Goal: Task Accomplishment & Management: Contribute content

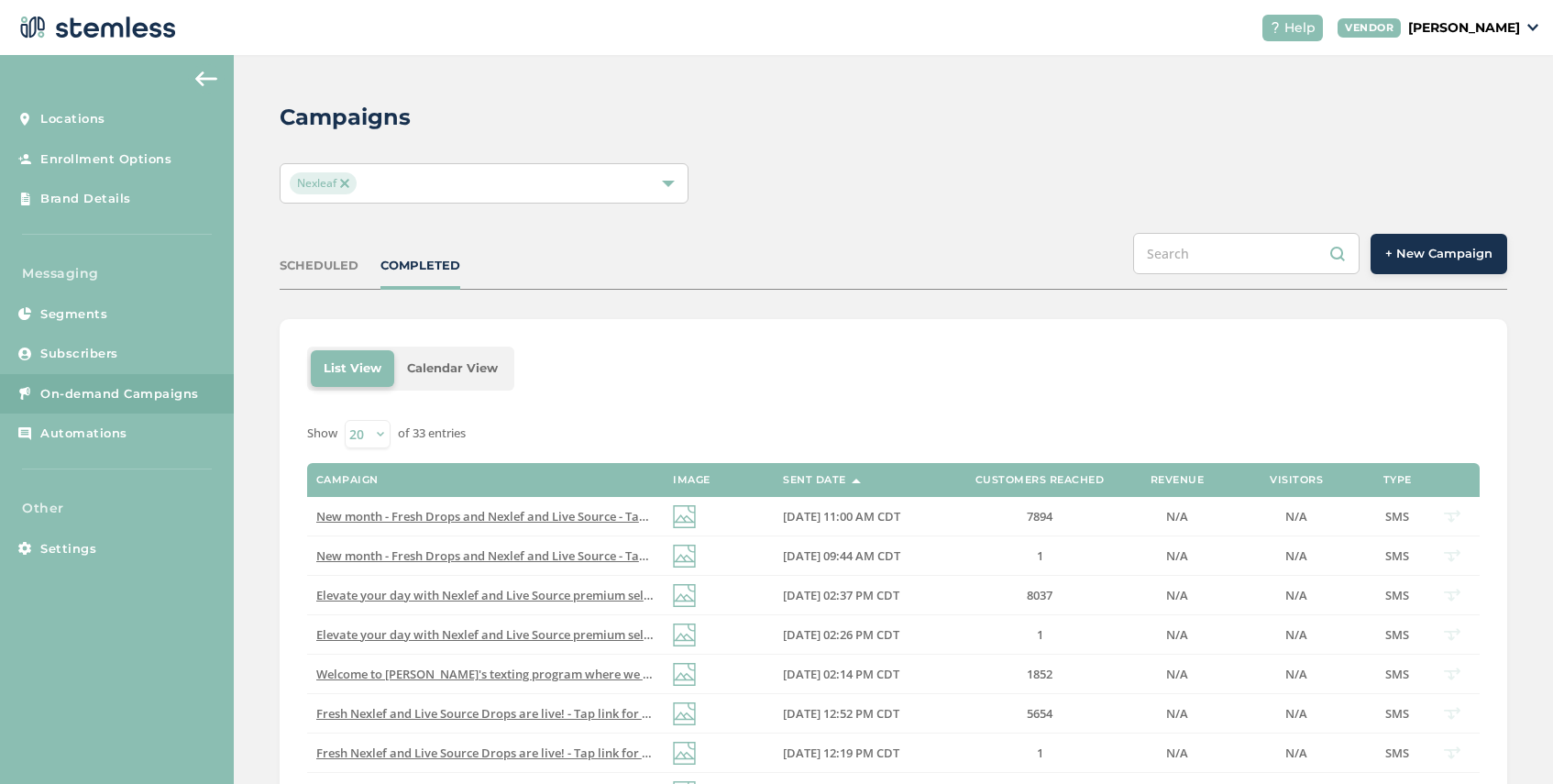
click at [344, 190] on span "Nexleaf" at bounding box center [323, 183] width 67 height 22
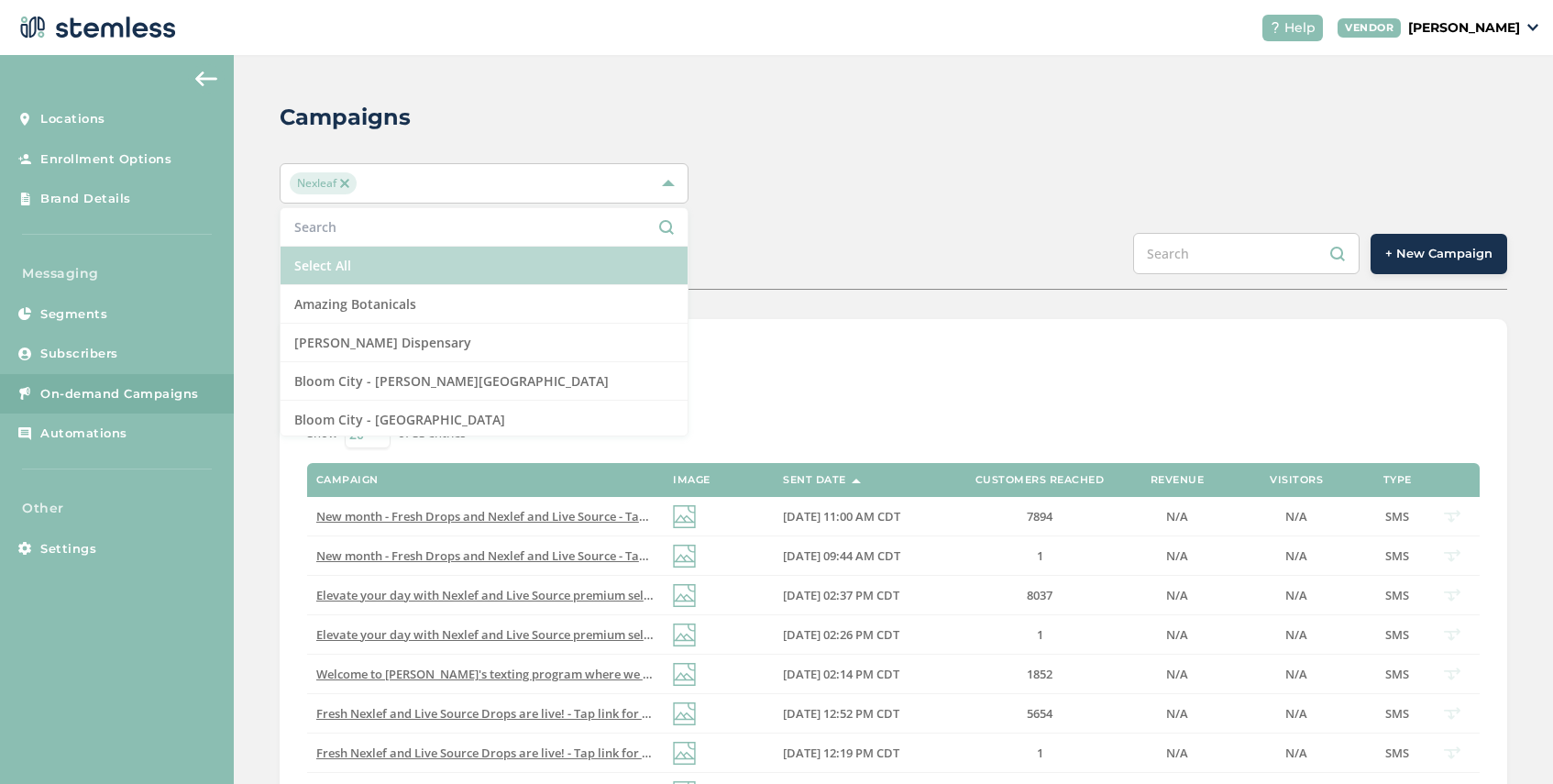
click at [369, 280] on li "Select All" at bounding box center [484, 266] width 407 height 38
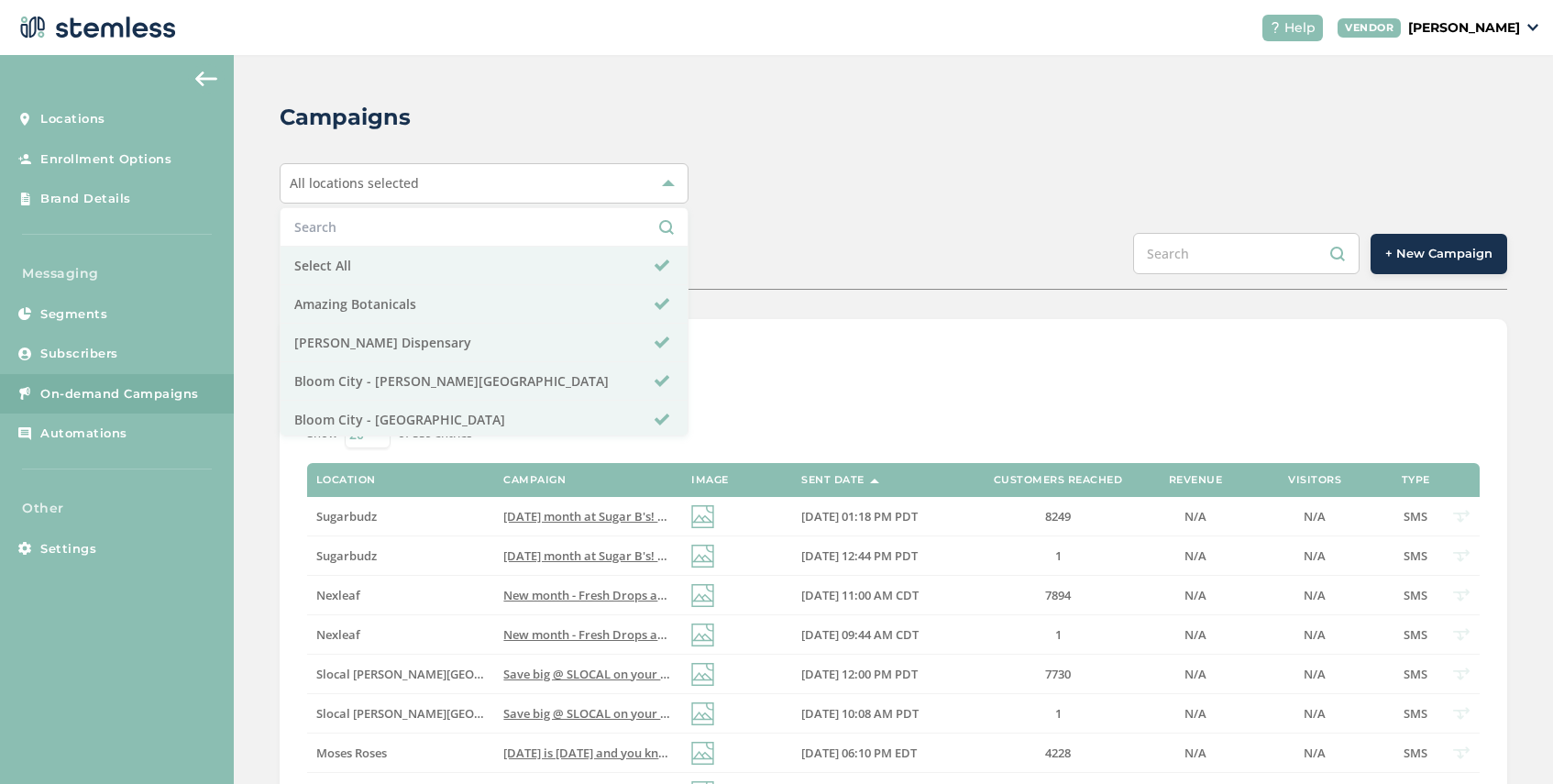
click at [781, 240] on div "SCHEDULED COMPLETED + New Campaign" at bounding box center [894, 261] width 1228 height 57
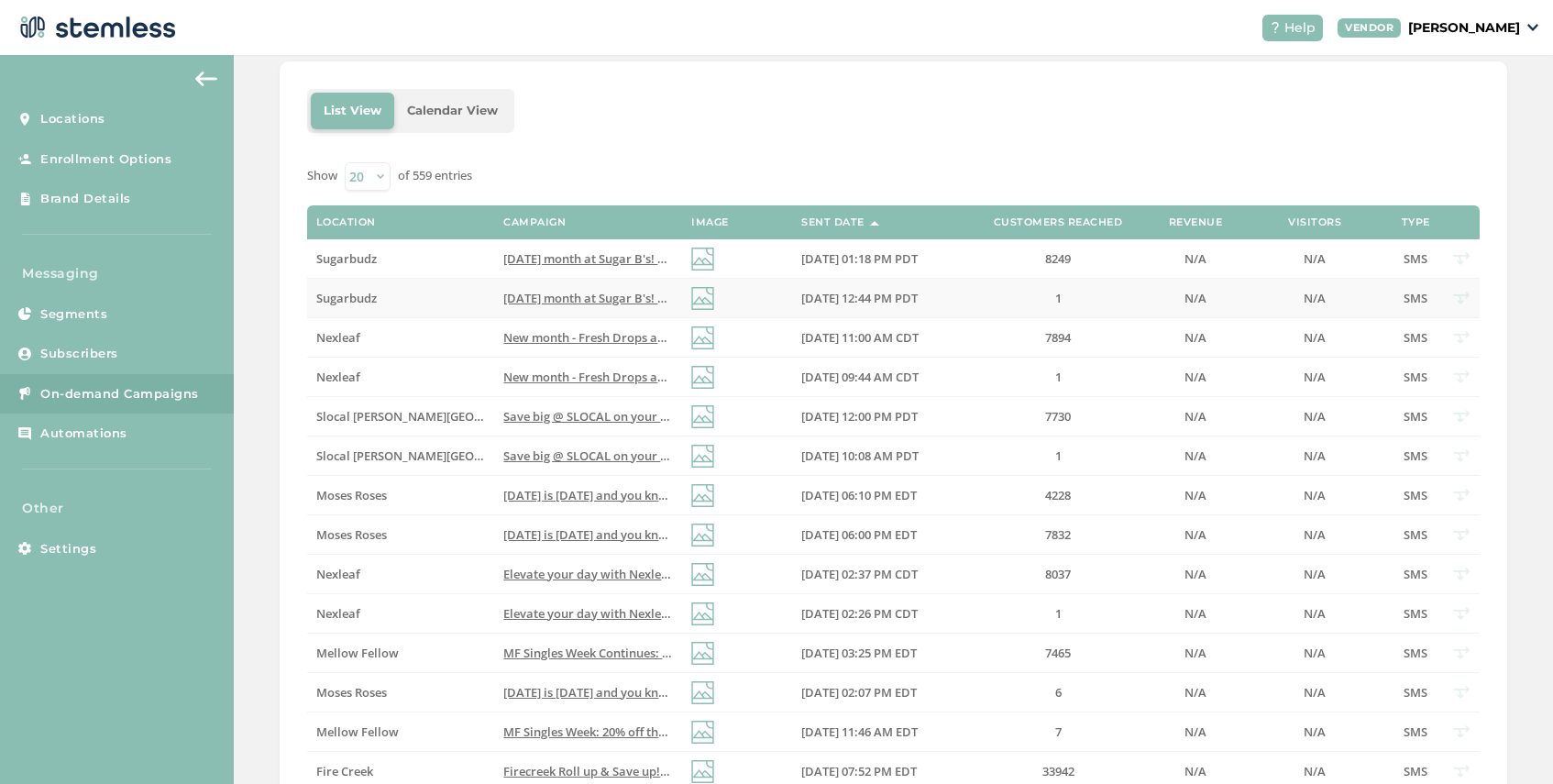
scroll to position [273, 0]
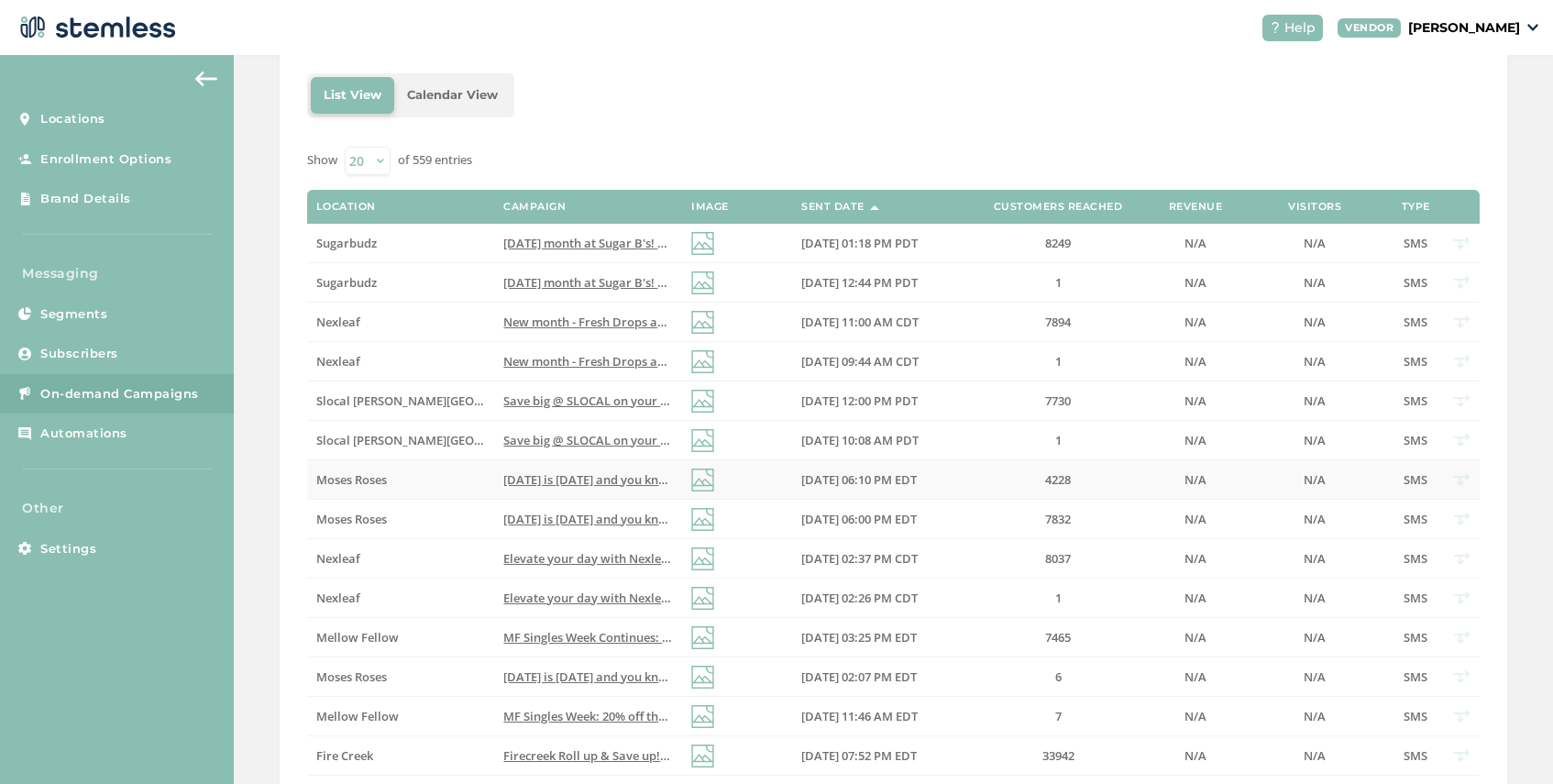
click at [546, 481] on span "[DATE] is [DATE] and you know what that means? BOGO all deli zips and prepacked…" at bounding box center [987, 479] width 968 height 16
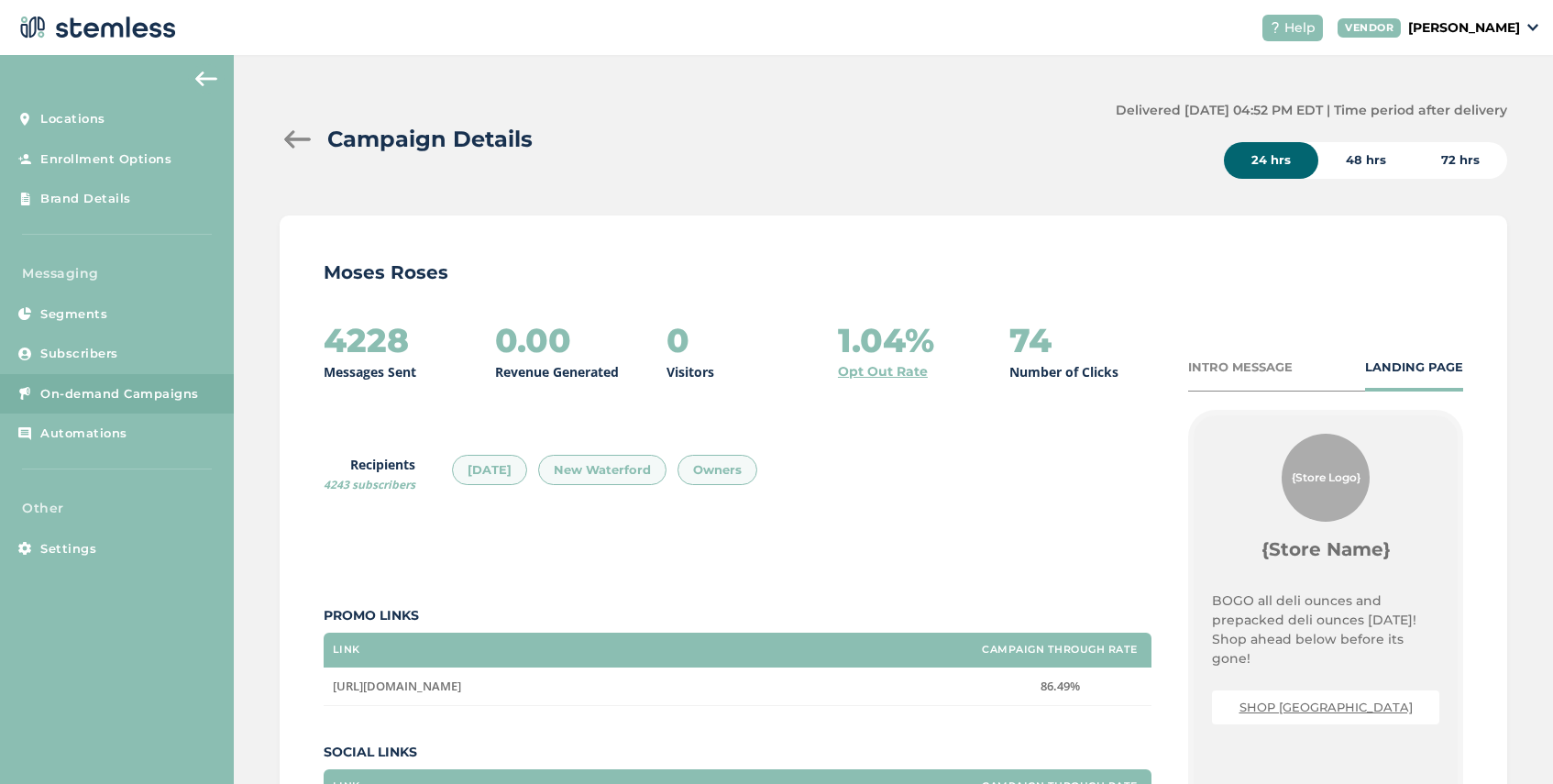
scroll to position [63, 0]
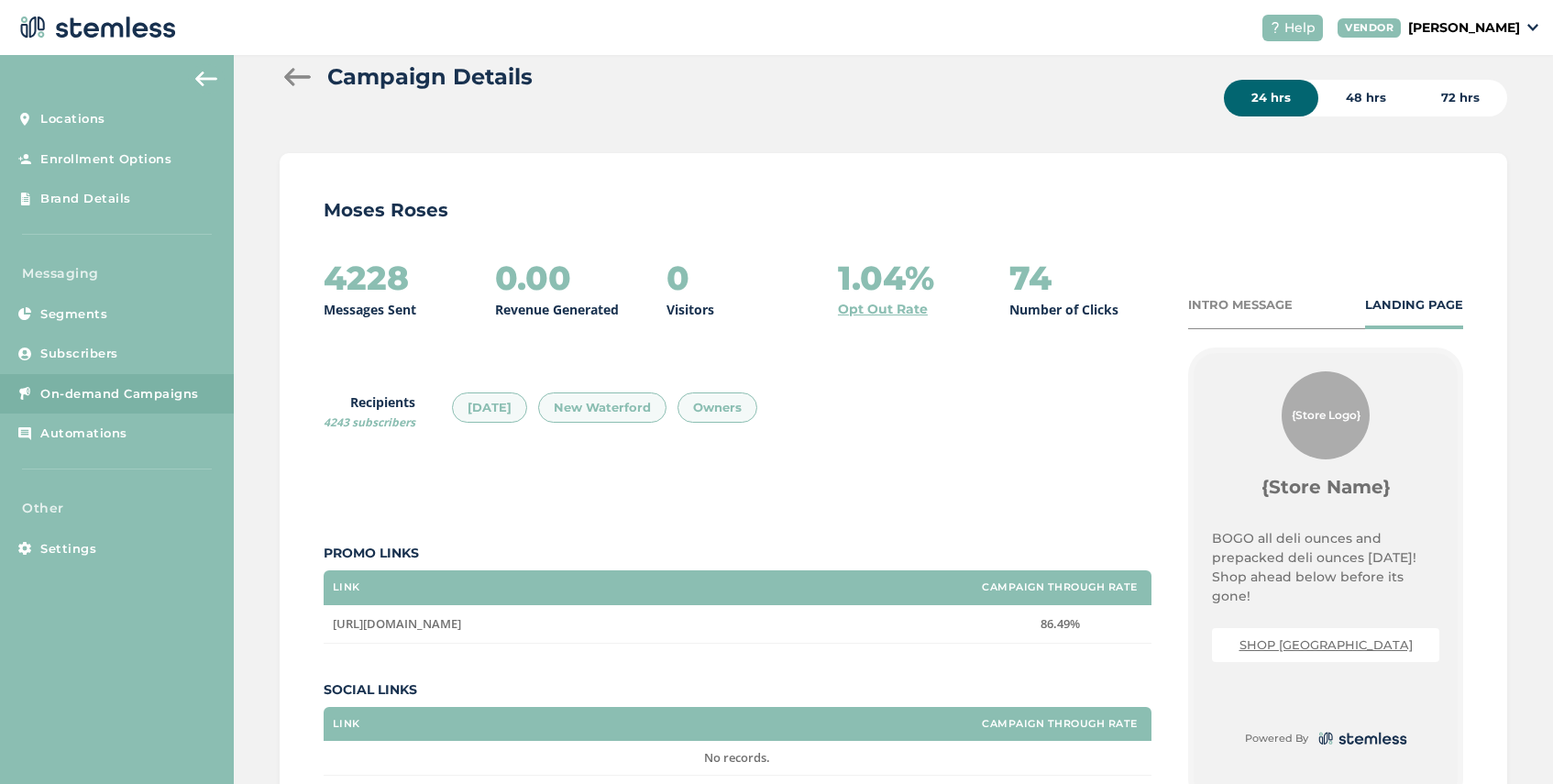
click at [1215, 302] on div "INTRO MESSAGE" at bounding box center [1240, 305] width 105 height 18
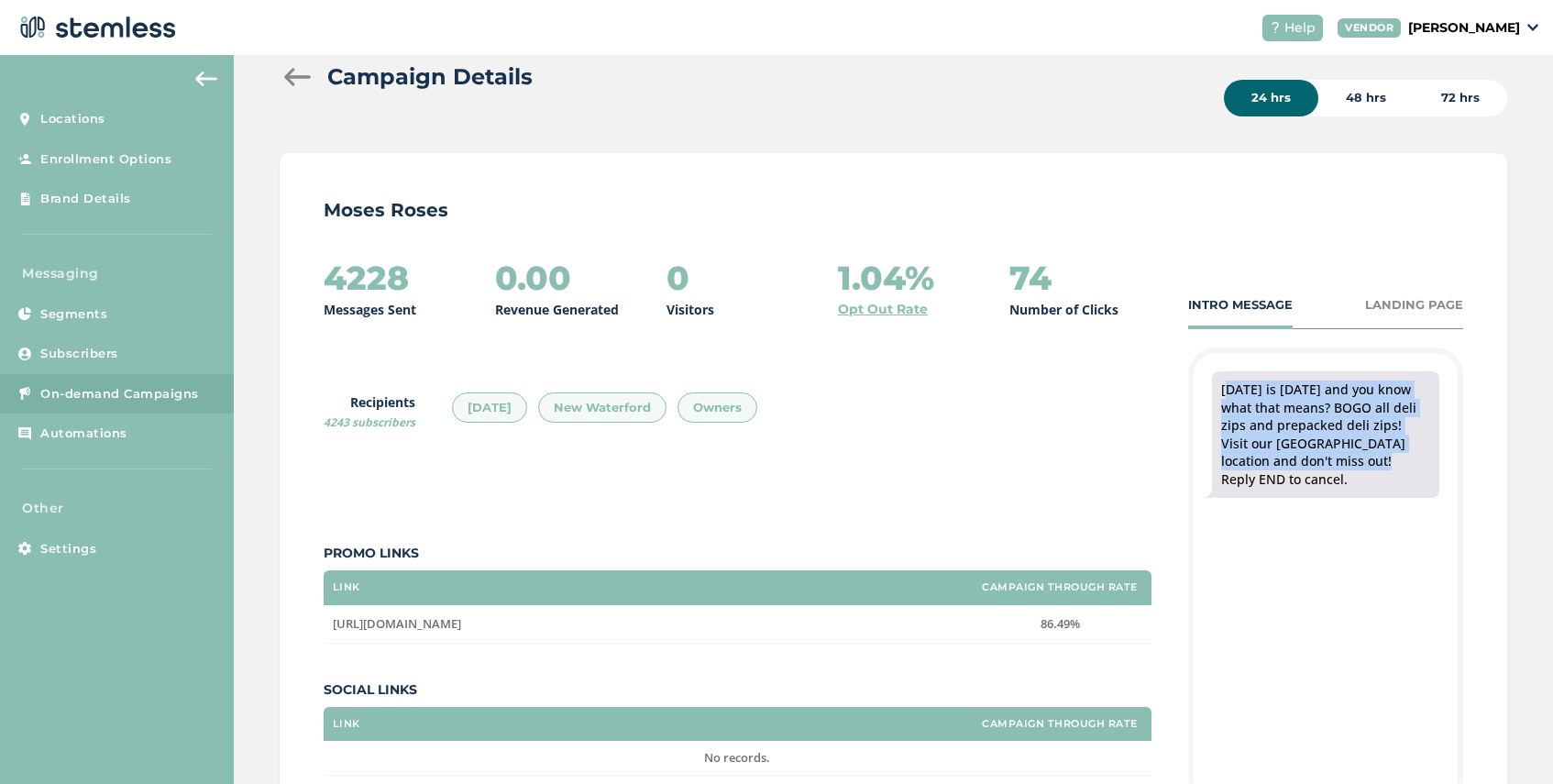
drag, startPoint x: 1321, startPoint y: 460, endPoint x: 1220, endPoint y: 394, distance: 120.7
click at [1221, 394] on div "[DATE] is [DATE] and you know what that means? BOGO all deli zips and prepacked…" at bounding box center [1325, 434] width 209 height 108
copy div "[DATE] is [DATE] and you know what that means? BOGO all deli zips and prepacked…"
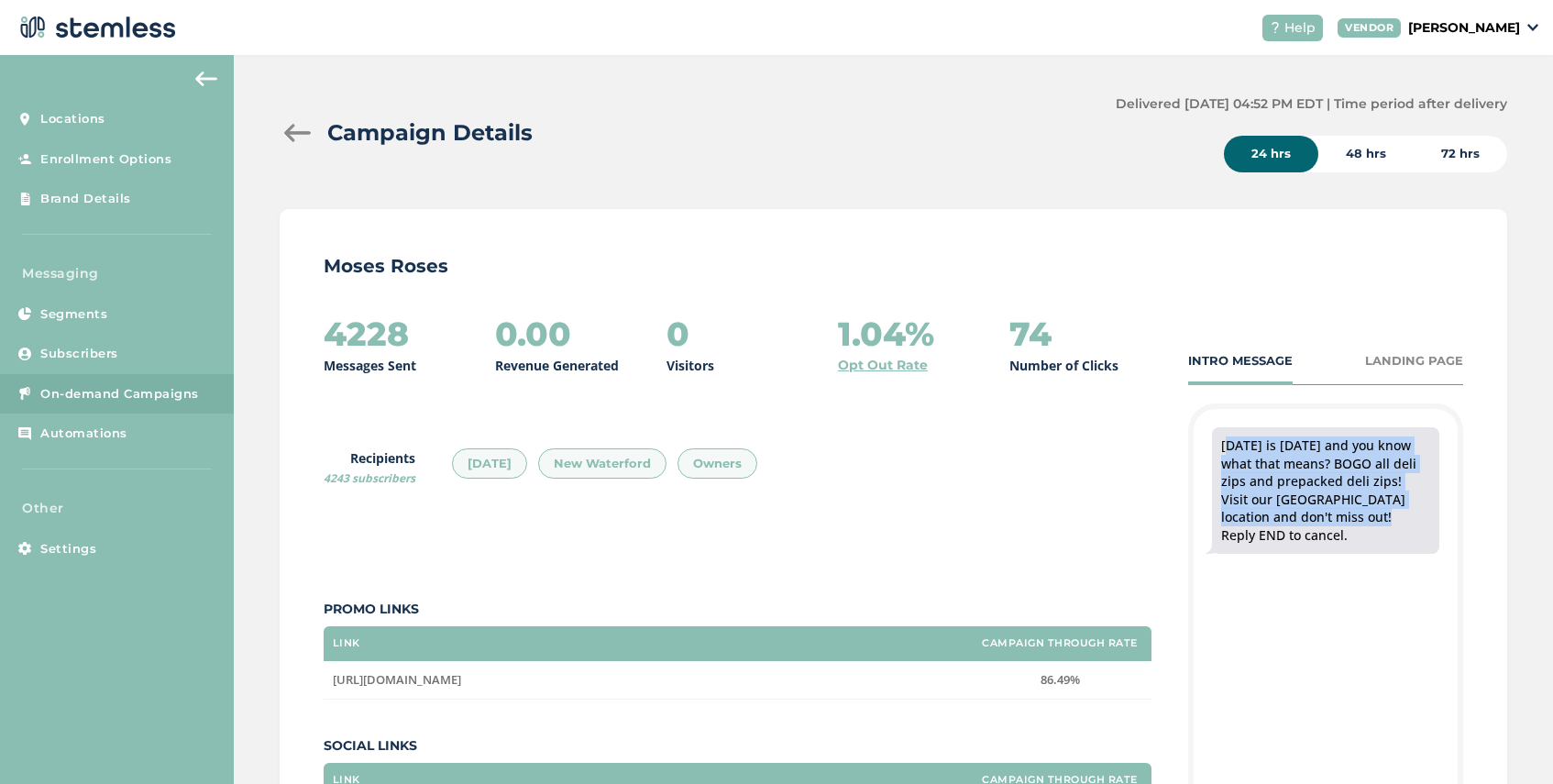
scroll to position [0, 0]
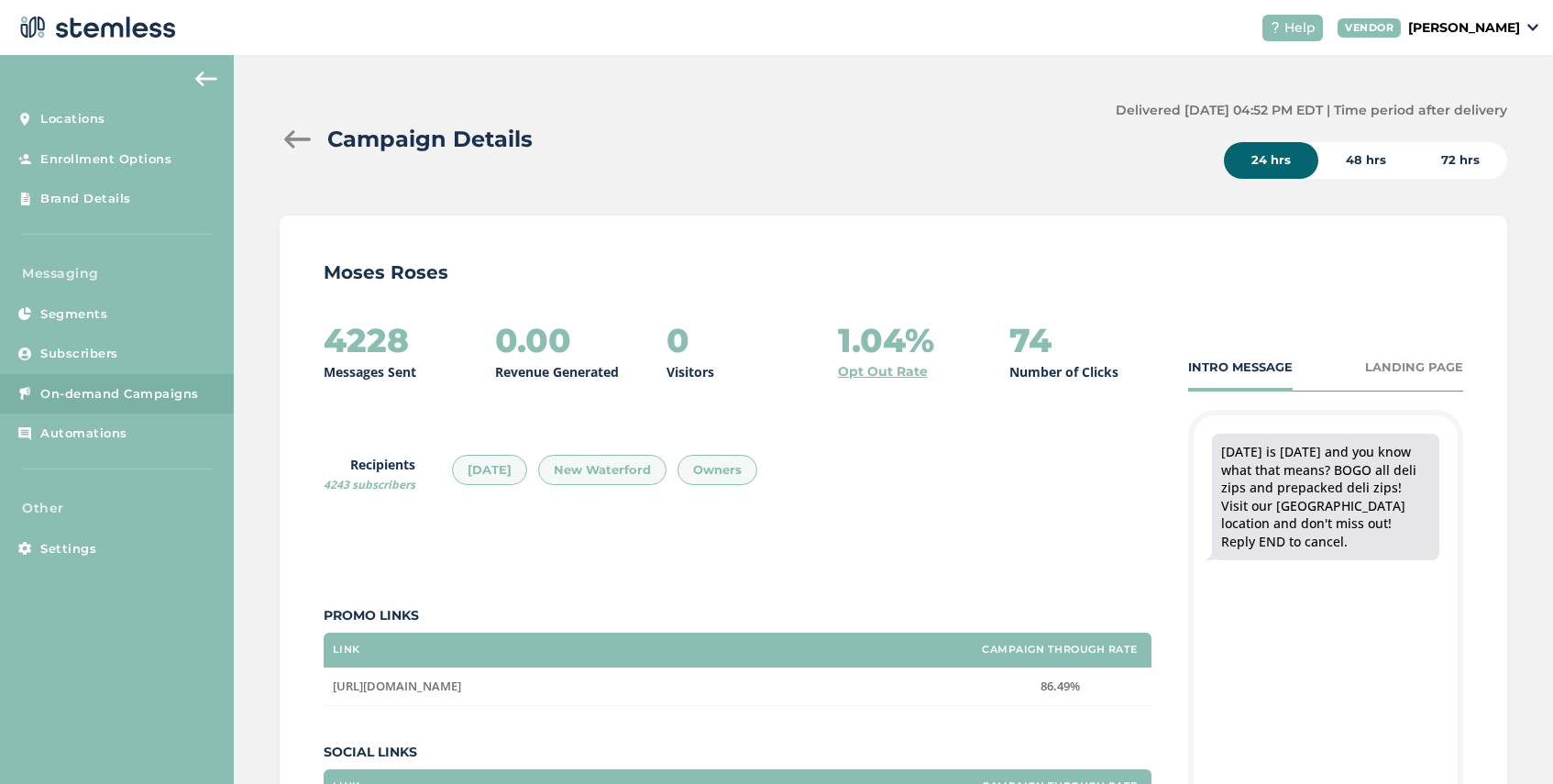
click at [292, 136] on div at bounding box center [298, 139] width 37 height 18
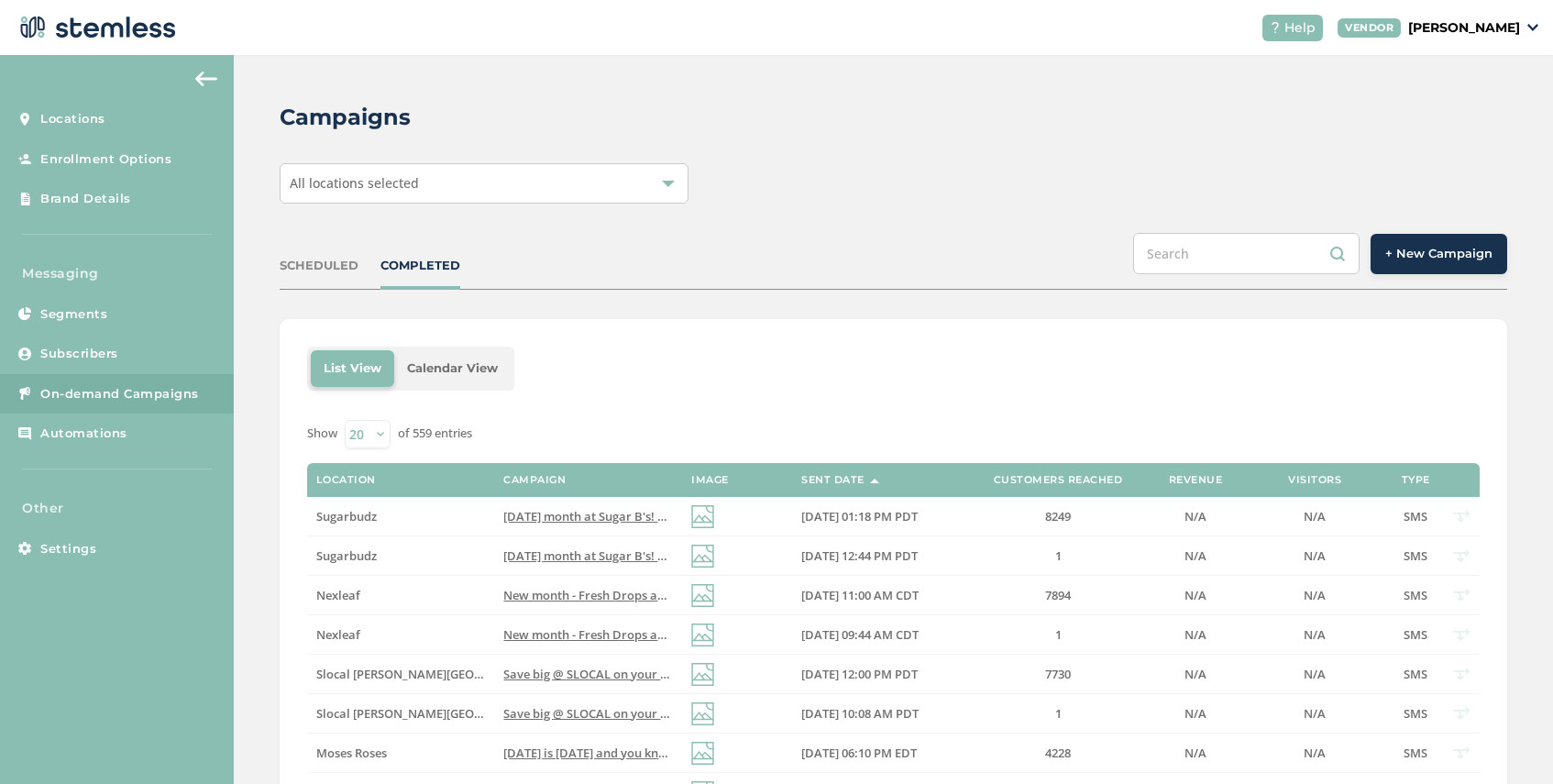
click at [1441, 260] on span "+ New Campaign" at bounding box center [1438, 253] width 107 height 18
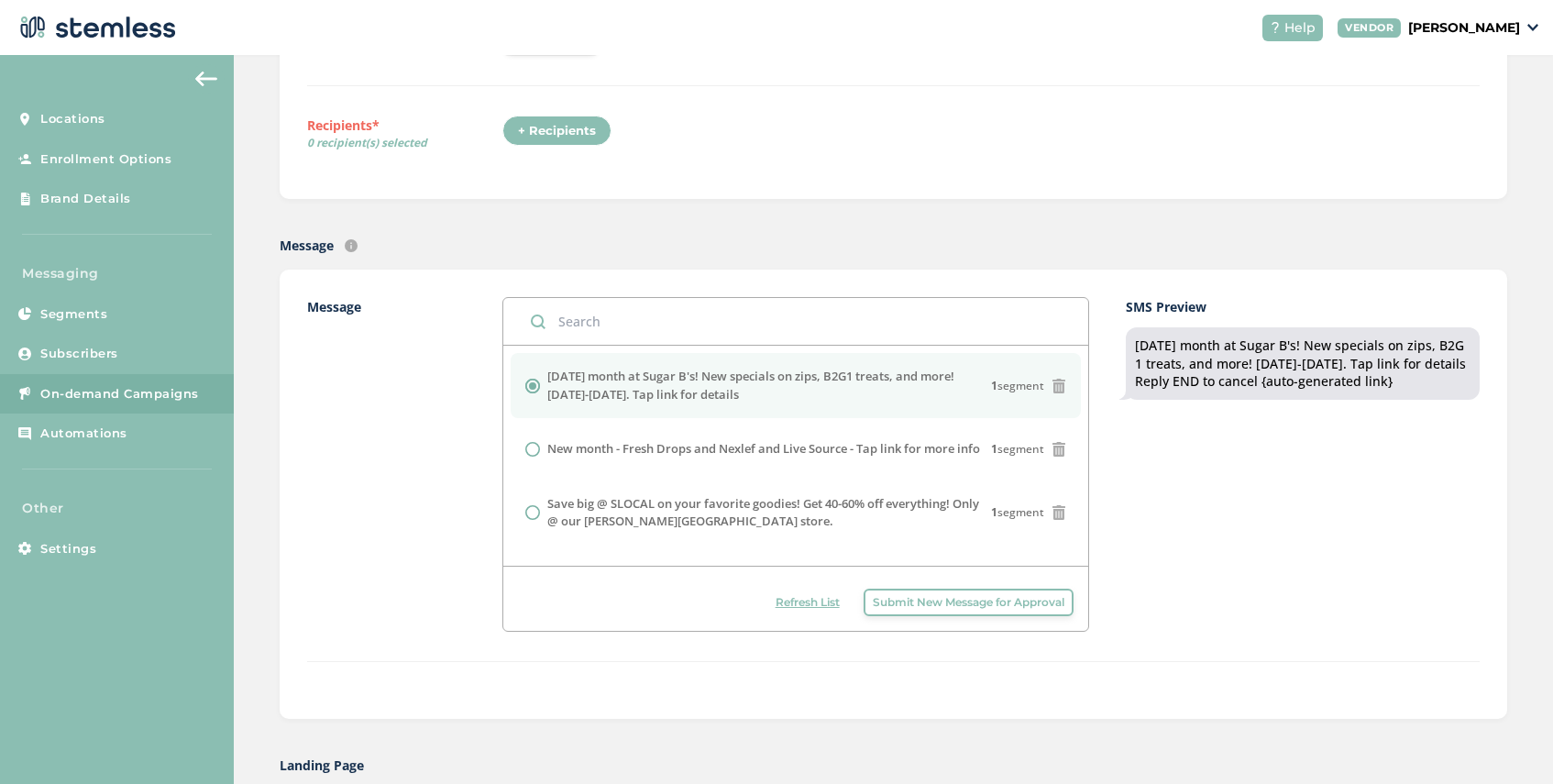
scroll to position [370, 0]
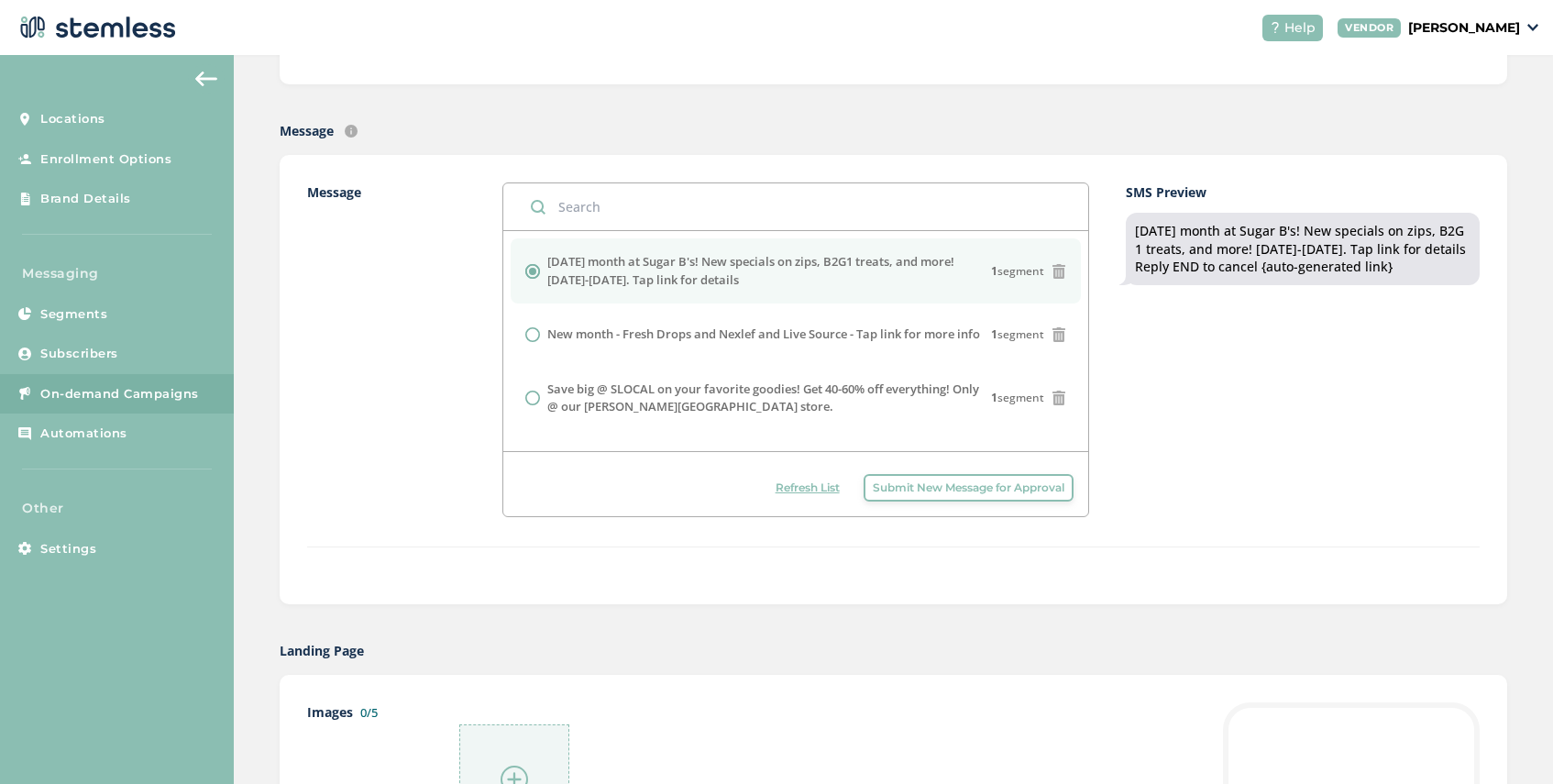
click at [976, 486] on span "Submit New Message for Approval" at bounding box center [968, 487] width 191 height 16
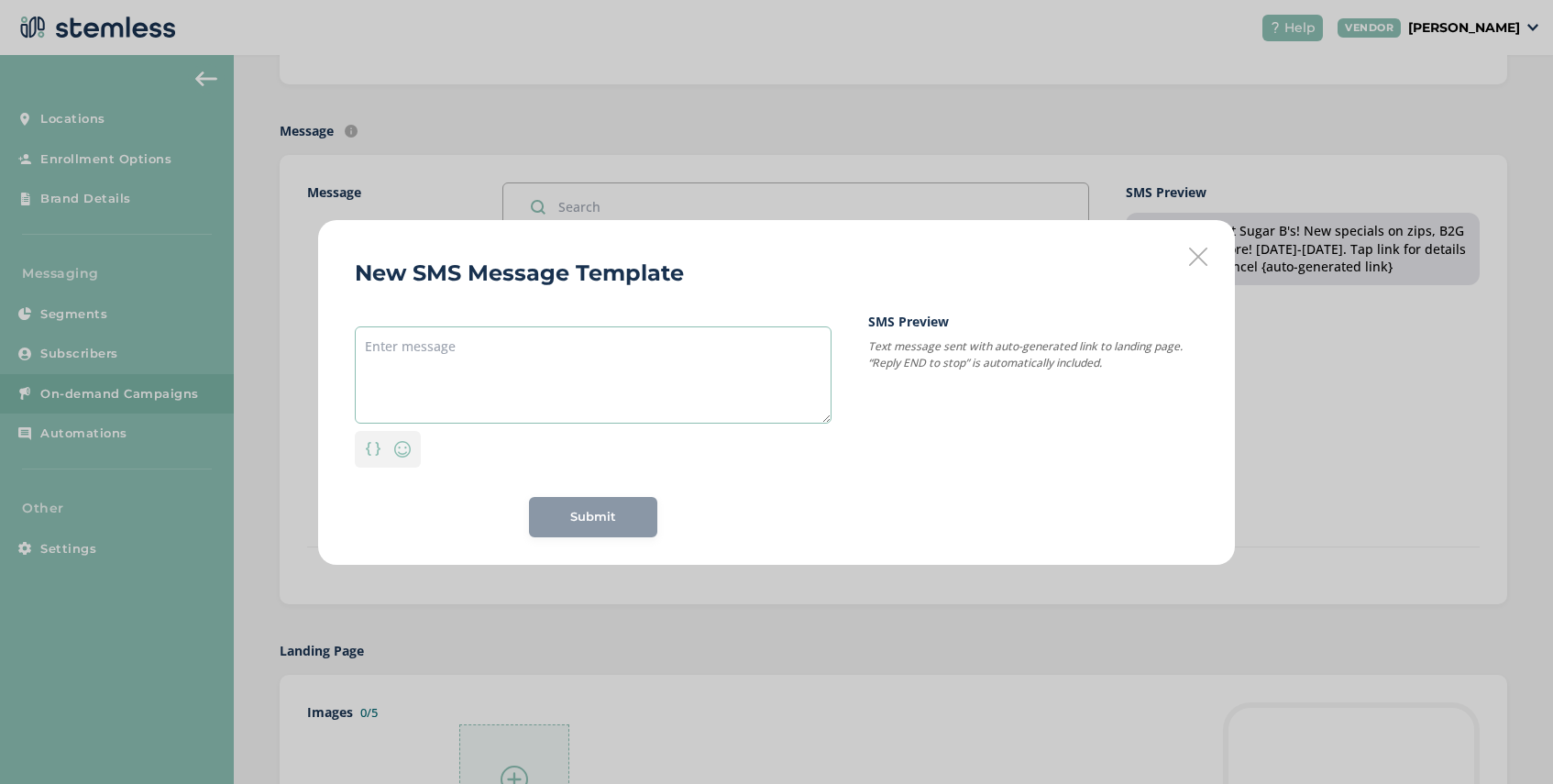
click at [555, 336] on textarea at bounding box center [594, 374] width 477 height 97
paste textarea "[DATE] is [DATE] and you know what that means? BOGO all deli zips and prepacked…"
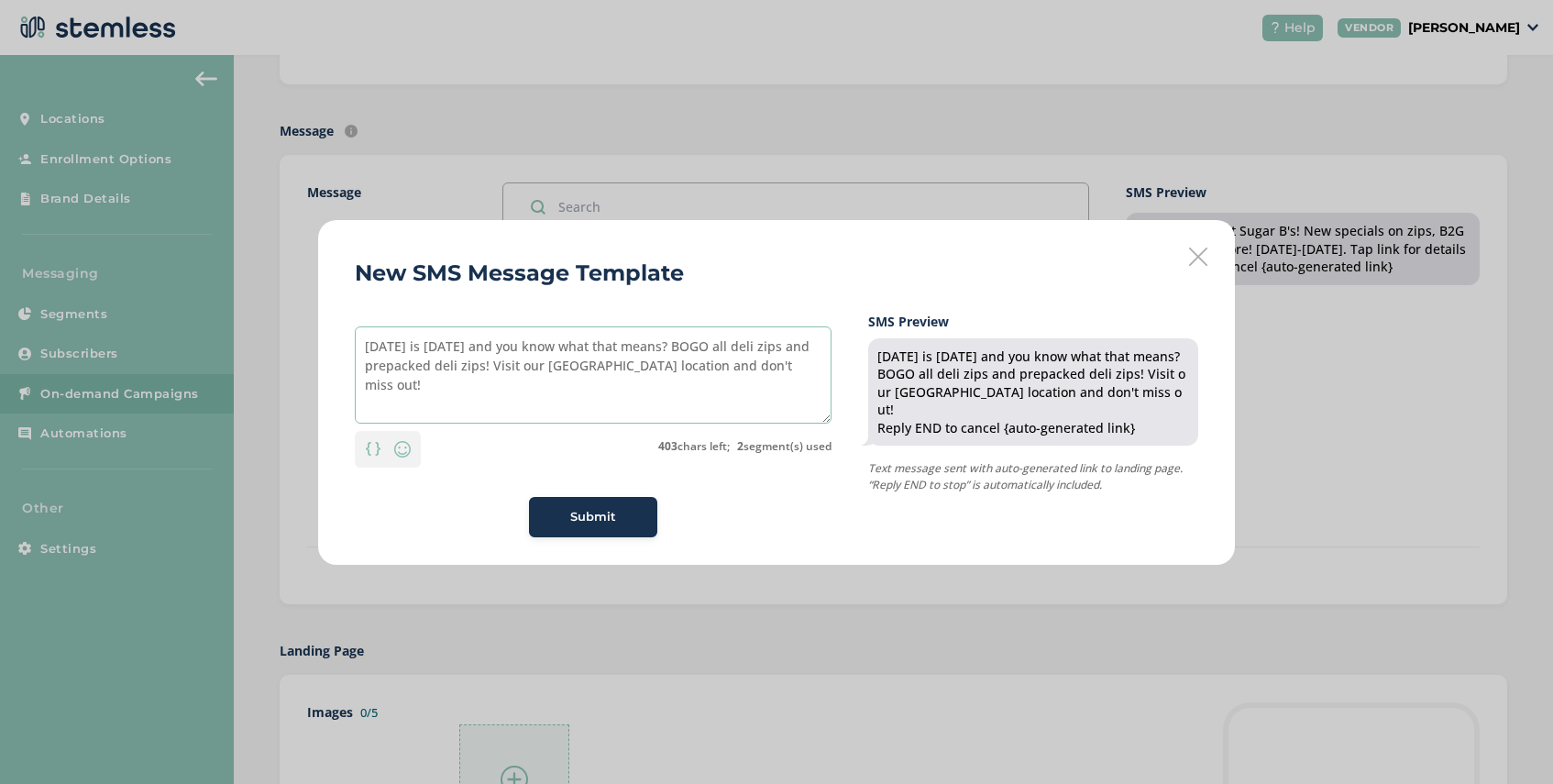
drag, startPoint x: 511, startPoint y: 346, endPoint x: 431, endPoint y: 353, distance: 80.3
click at [431, 353] on textarea "[DATE] is [DATE] and you know what that means? BOGO all deli zips and prepacked…" at bounding box center [594, 374] width 477 height 97
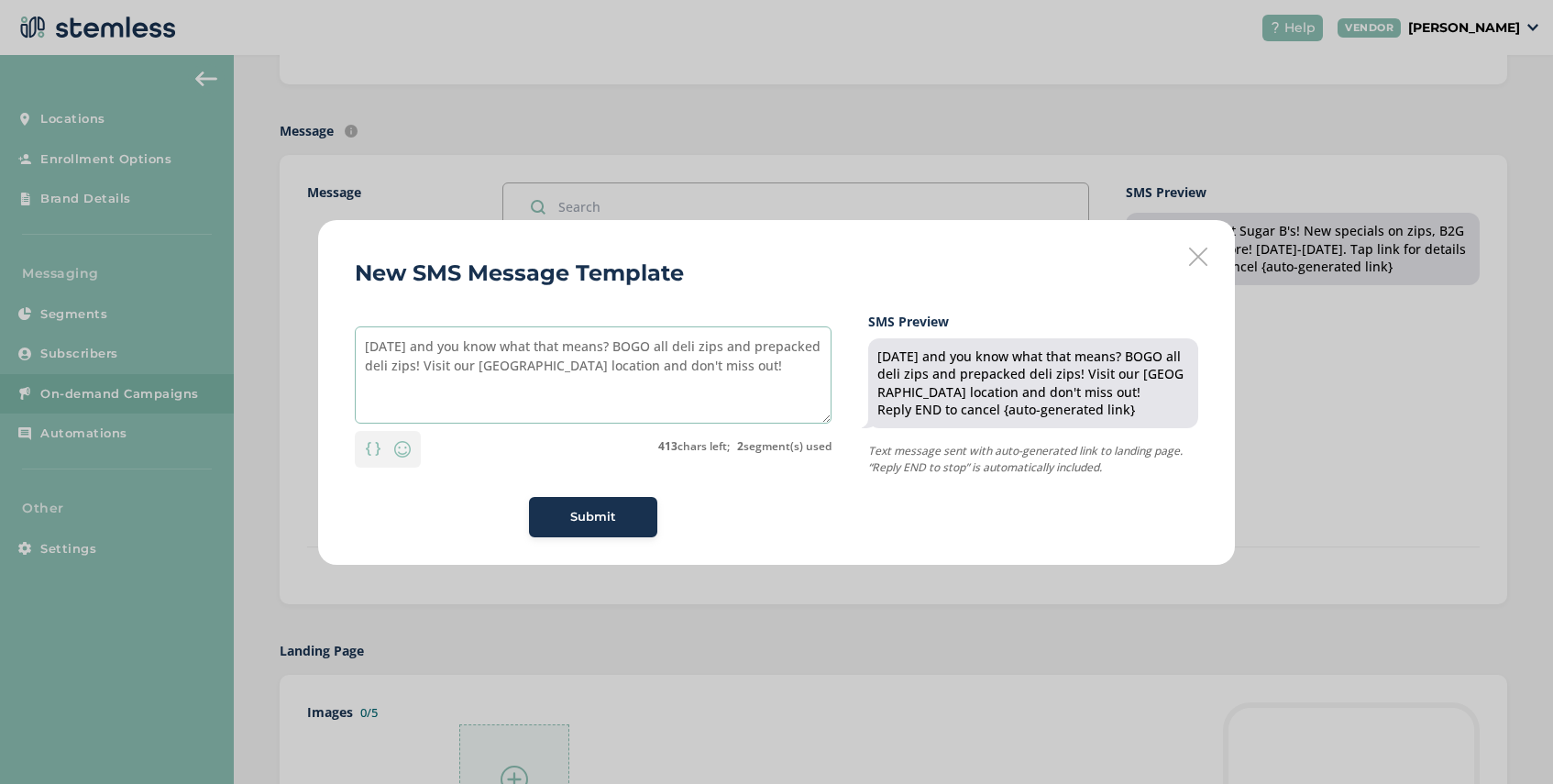
drag, startPoint x: 660, startPoint y: 347, endPoint x: 461, endPoint y: 354, distance: 199.1
click at [461, 354] on textarea "[DATE] and you know what that means? BOGO all deli zips and prepacked deli zips…" at bounding box center [594, 374] width 477 height 97
click at [713, 353] on textarea "[DATE] BOGO all deli zips and prepacked deli zips! Visit our [GEOGRAPHIC_DATA] …" at bounding box center [594, 374] width 477 height 97
drag, startPoint x: 601, startPoint y: 367, endPoint x: 480, endPoint y: 368, distance: 121.0
click at [480, 368] on textarea "[DATE] BOGO all deli zips and prepacked deli zips is back! Visit our [GEOGRAPHI…" at bounding box center [594, 374] width 477 height 97
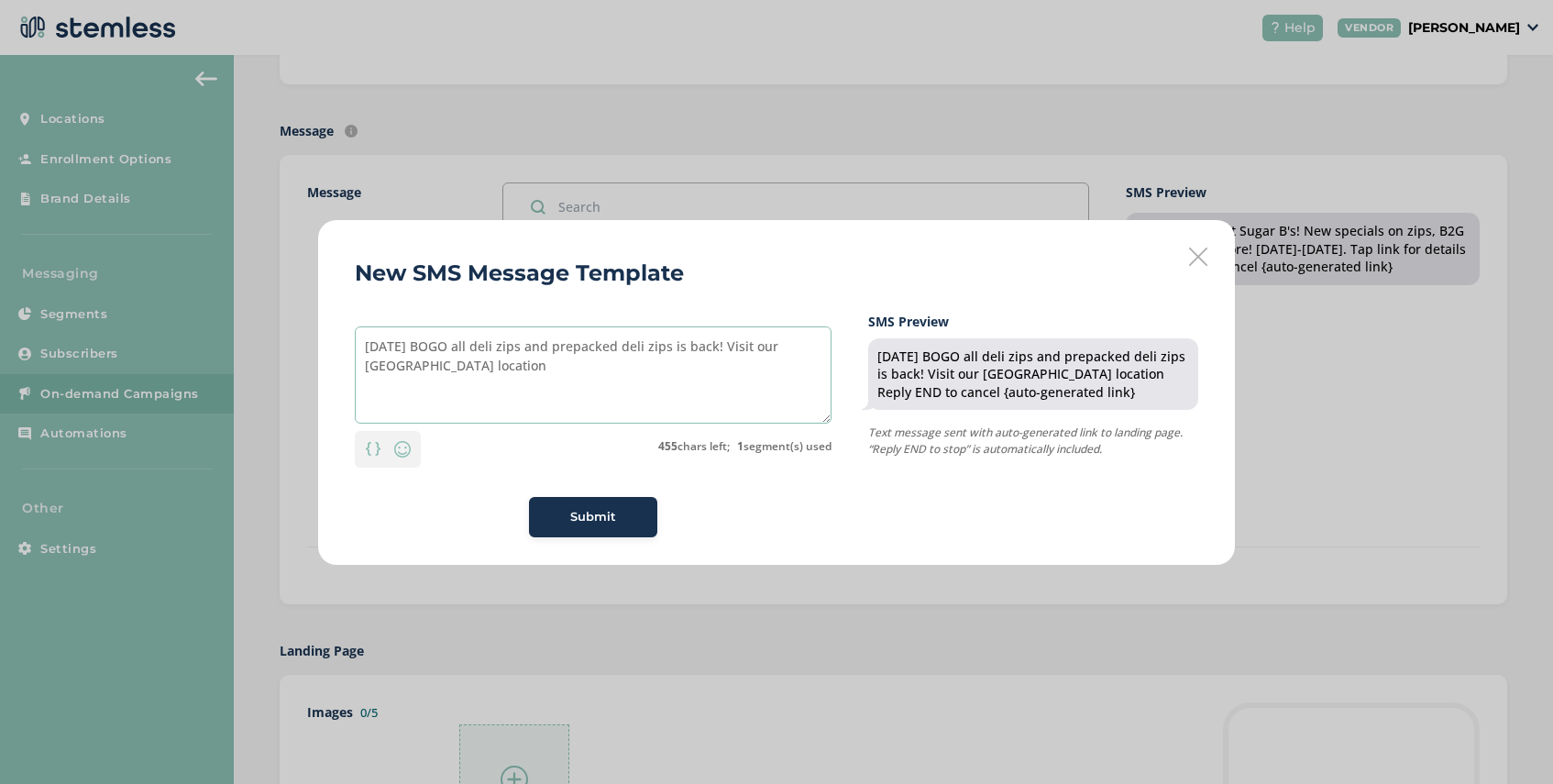
drag, startPoint x: 820, startPoint y: 347, endPoint x: 766, endPoint y: 350, distance: 54.1
click at [766, 350] on textarea "[DATE] BOGO all deli zips and prepacked deli zips is back! Visit our [GEOGRAPHI…" at bounding box center [594, 374] width 477 height 97
click at [427, 366] on textarea "[DATE] BOGO all deli zips and prepacked deli zips is back! Only @ [GEOGRAPHIC_D…" at bounding box center [594, 374] width 477 height 97
drag, startPoint x: 808, startPoint y: 346, endPoint x: 771, endPoint y: 352, distance: 37.5
click at [771, 352] on textarea "[DATE] BOGO all deli zips and prepacked deli zips is back! Only @ [GEOGRAPHIC_D…" at bounding box center [594, 374] width 477 height 97
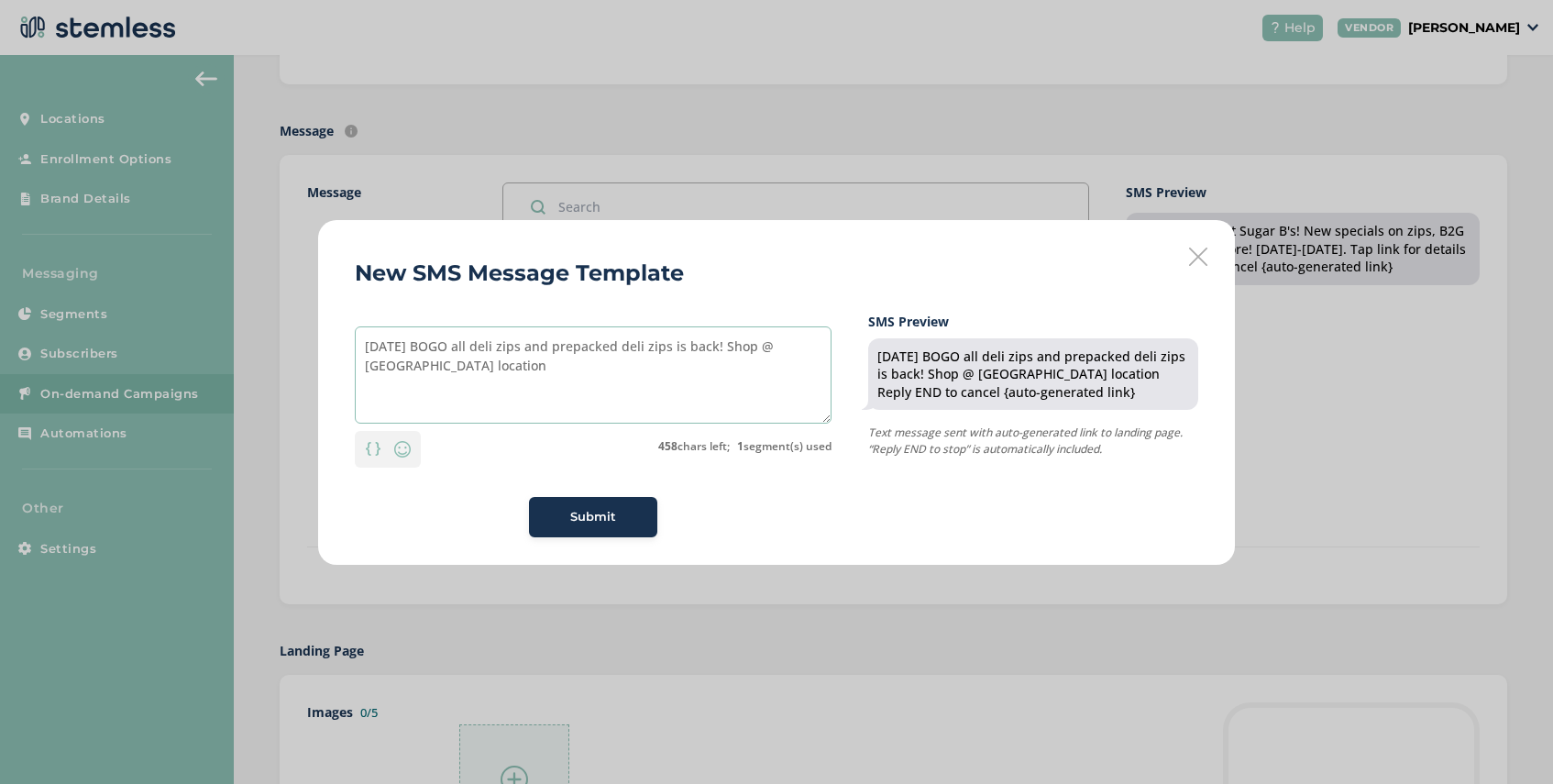
click at [481, 371] on textarea "[DATE] BOGO all deli zips and prepacked deli zips is back! Shop @ [GEOGRAPHIC_D…" at bounding box center [594, 374] width 477 height 97
drag, startPoint x: 763, startPoint y: 349, endPoint x: 722, endPoint y: 354, distance: 41.3
click at [722, 354] on textarea "[DATE] BOGO all deli zips and prepacked deli zips is back! Shop @ [GEOGRAPHIC_D…" at bounding box center [594, 374] width 477 height 97
drag, startPoint x: 477, startPoint y: 367, endPoint x: 431, endPoint y: 367, distance: 46.0
click at [431, 367] on textarea "[DATE] BOGO all deli zips and prepacked deli zips again! Shop @ [GEOGRAPHIC_DAT…" at bounding box center [594, 374] width 477 height 97
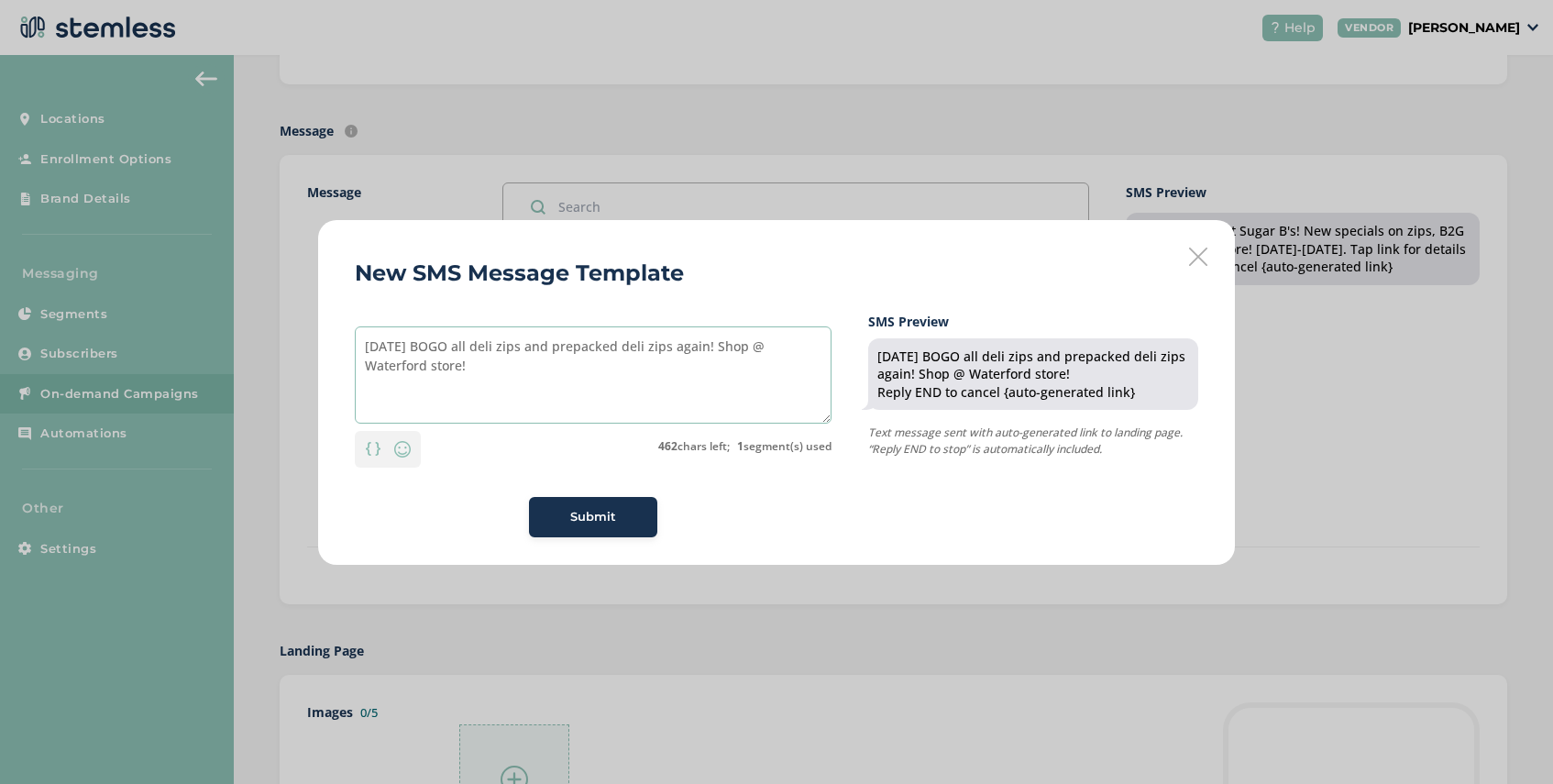
drag, startPoint x: 803, startPoint y: 348, endPoint x: 758, endPoint y: 350, distance: 45.0
click at [758, 350] on textarea "[DATE] BOGO all deli zips and prepacked deli zips again! Shop @ Waterford store!" at bounding box center [594, 374] width 477 height 97
click at [467, 367] on textarea "[DATE] BOGO all deli zips and prepacked deli zips again! Visit our Waterford st…" at bounding box center [594, 374] width 477 height 97
drag, startPoint x: 511, startPoint y: 367, endPoint x: 359, endPoint y: 349, distance: 153.1
click at [359, 349] on textarea "[DATE] BOGO all deli zips and prepacked deli zips again! Visit our Waterford st…" at bounding box center [594, 374] width 477 height 97
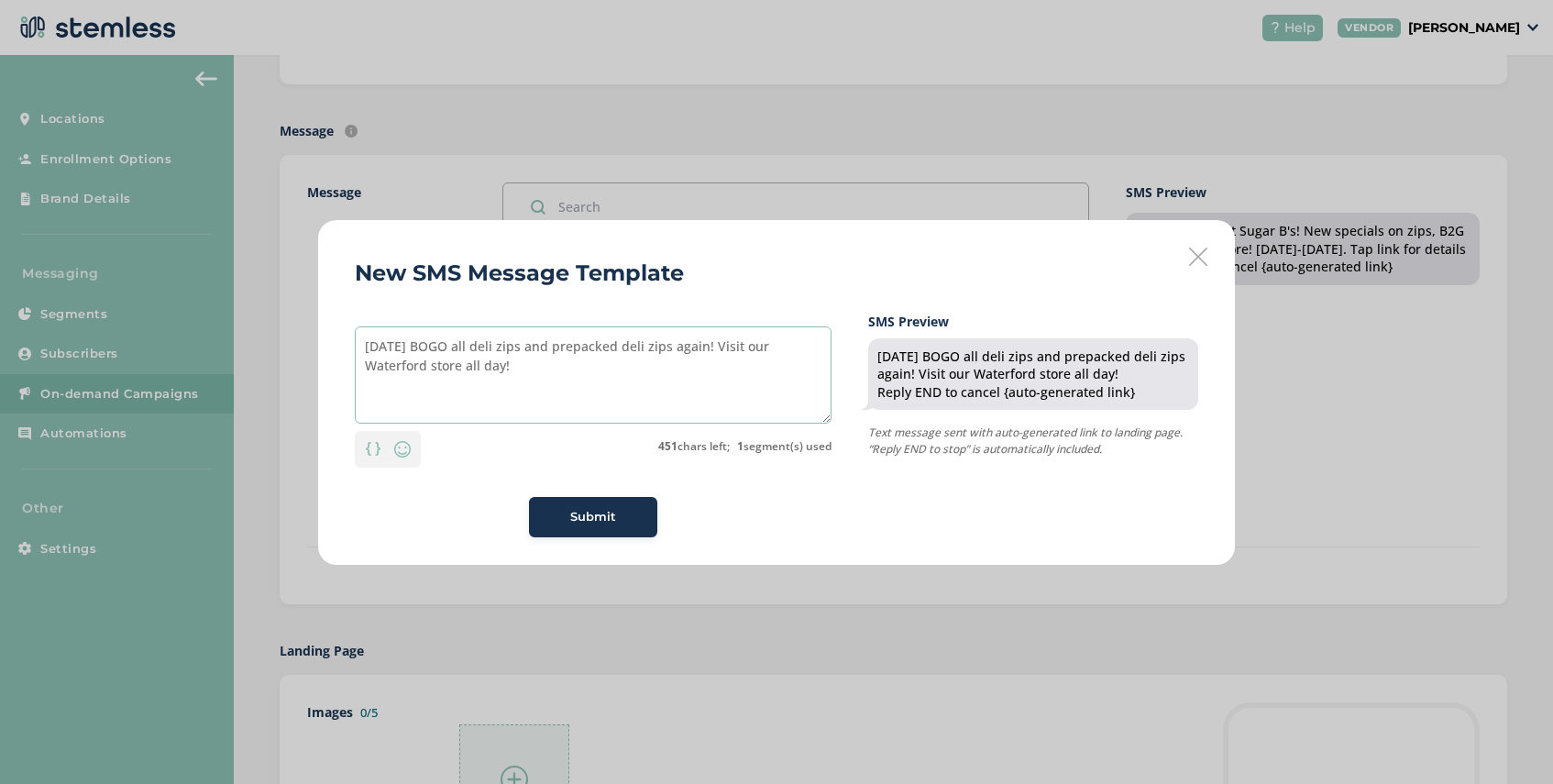
click at [620, 402] on textarea "[DATE] BOGO all deli zips and prepacked deli zips again! Visit our Waterford st…" at bounding box center [594, 374] width 477 height 97
click at [368, 344] on textarea "[DATE] BOGO all deli zips and prepacked deli zips again! Visit our Waterford st…" at bounding box center [594, 374] width 477 height 97
type textarea "@MRoses [DATE] BOGO all deli zips and prepacked deli zips again! Visit our Wate…"
click at [554, 520] on div "Submit" at bounding box center [593, 517] width 99 height 18
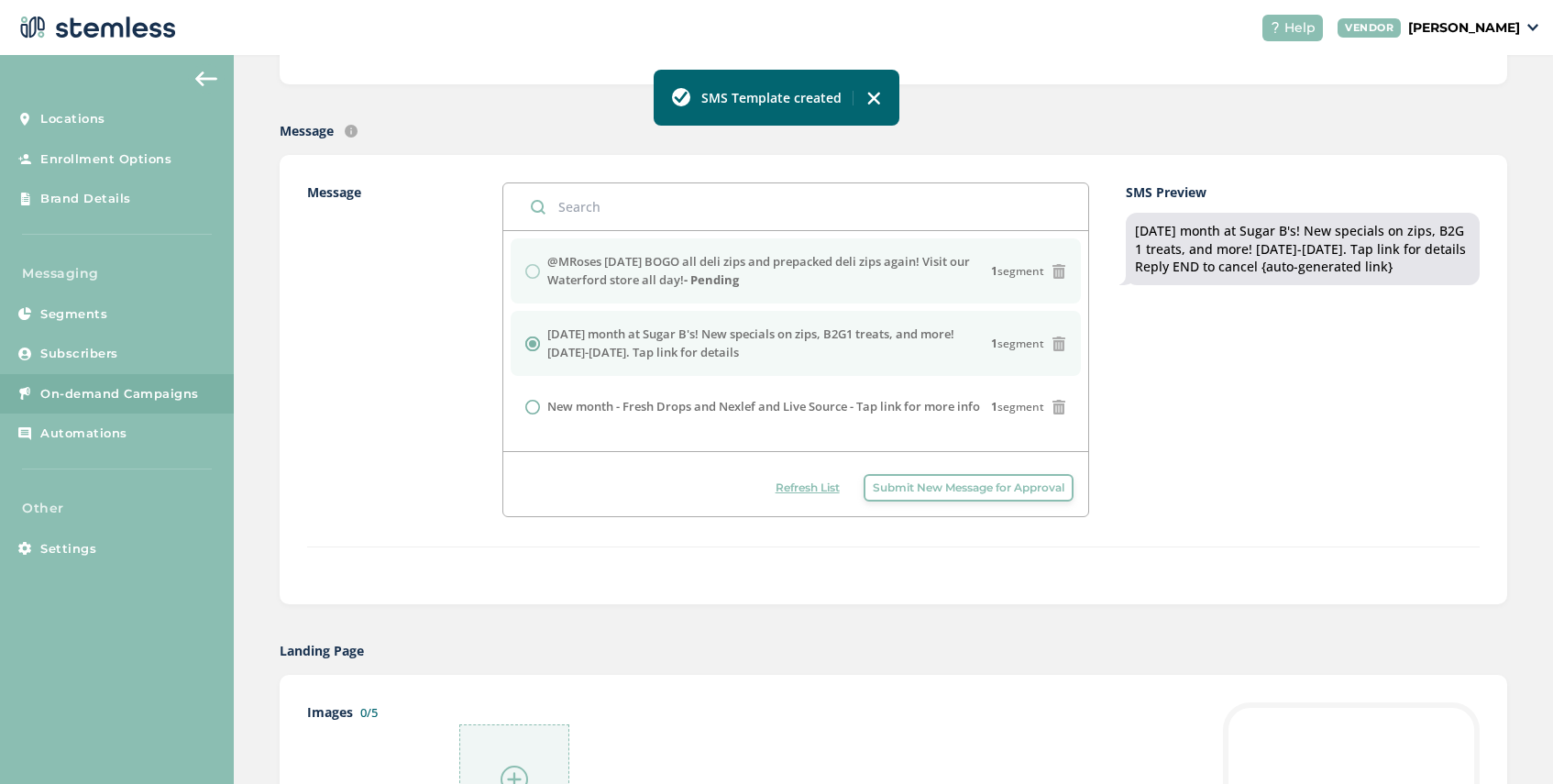
drag, startPoint x: 737, startPoint y: 281, endPoint x: 550, endPoint y: 264, distance: 187.8
click at [550, 264] on label "@MRoses [DATE] BOGO all deli zips and prepacked deli zips again! Visit our Wate…" at bounding box center [769, 270] width 444 height 36
copy label "@MRoses [DATE] BOGO all deli zips and prepacked deli zips again! Visit our Wate…"
click at [953, 493] on span "Submit New Message for Approval" at bounding box center [968, 487] width 191 height 16
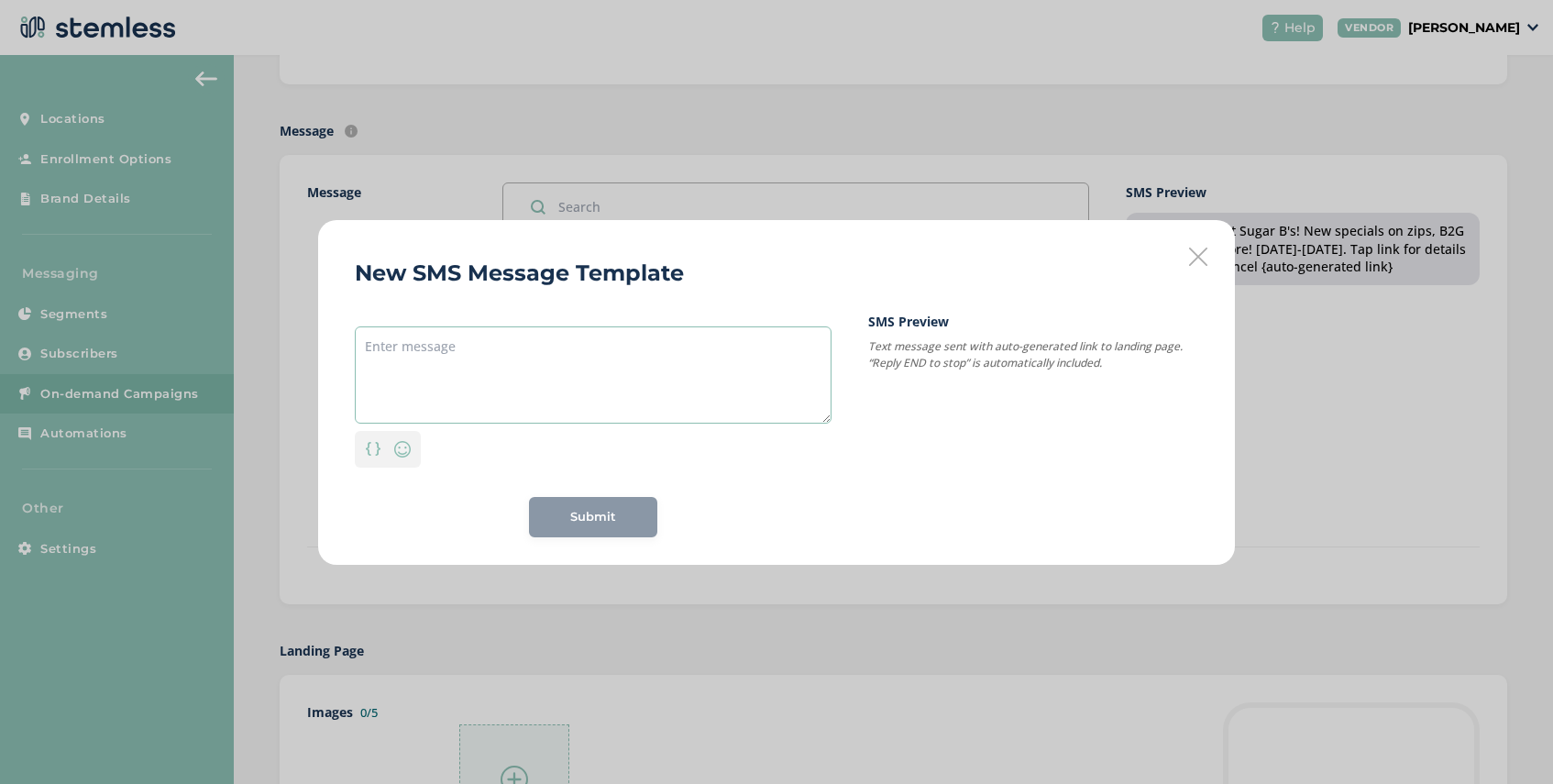
click at [545, 345] on textarea at bounding box center [594, 374] width 477 height 97
paste textarea "@MRoses [DATE] BOGO all deli zips and prepacked deli zips again! Visit our Wate…"
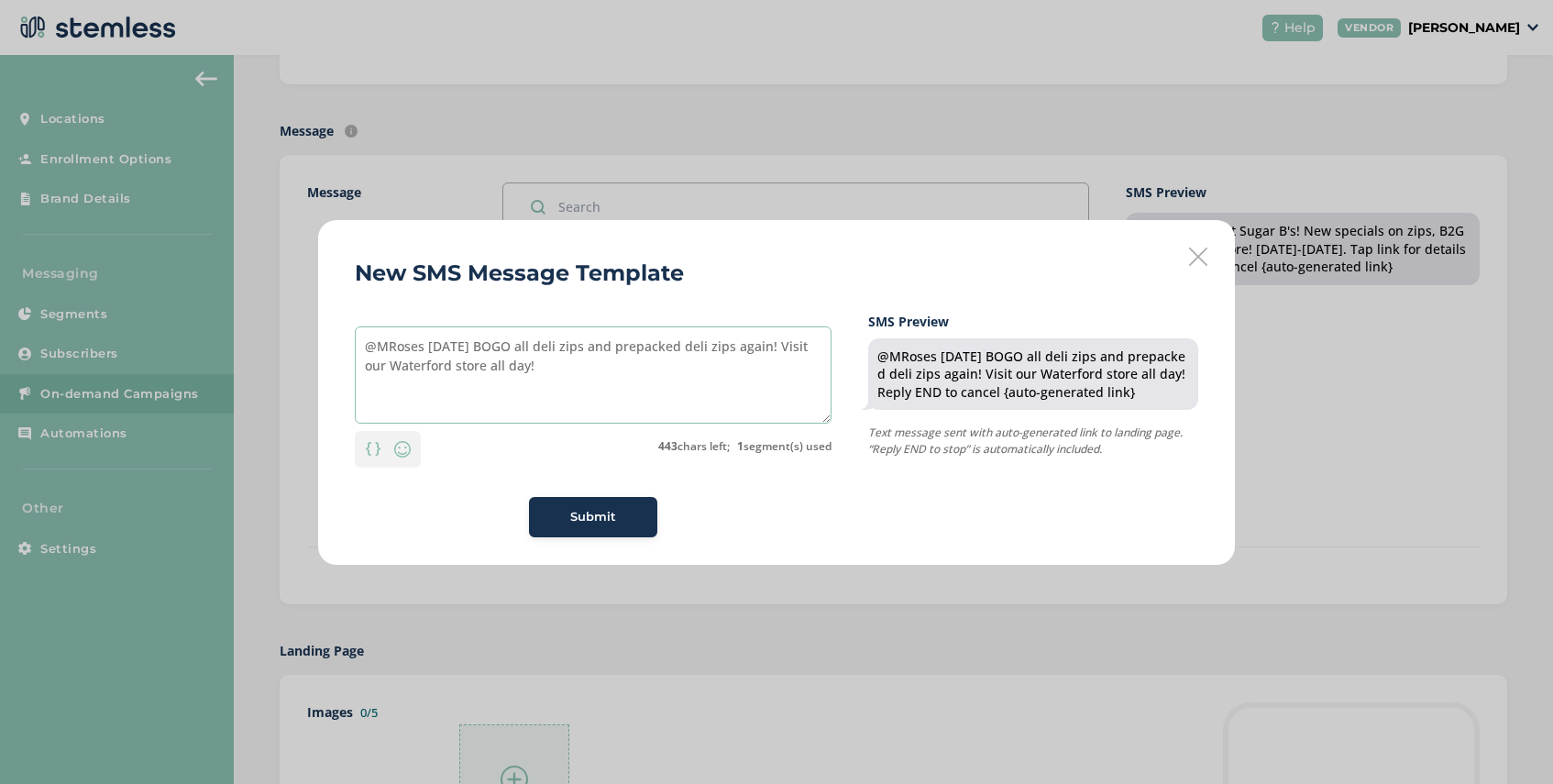
drag, startPoint x: 479, startPoint y: 364, endPoint x: 420, endPoint y: 370, distance: 59.3
click at [420, 370] on textarea "@MRoses [DATE] BOGO all deli zips and prepacked deli zips again! Visit our Wate…" at bounding box center [594, 374] width 477 height 97
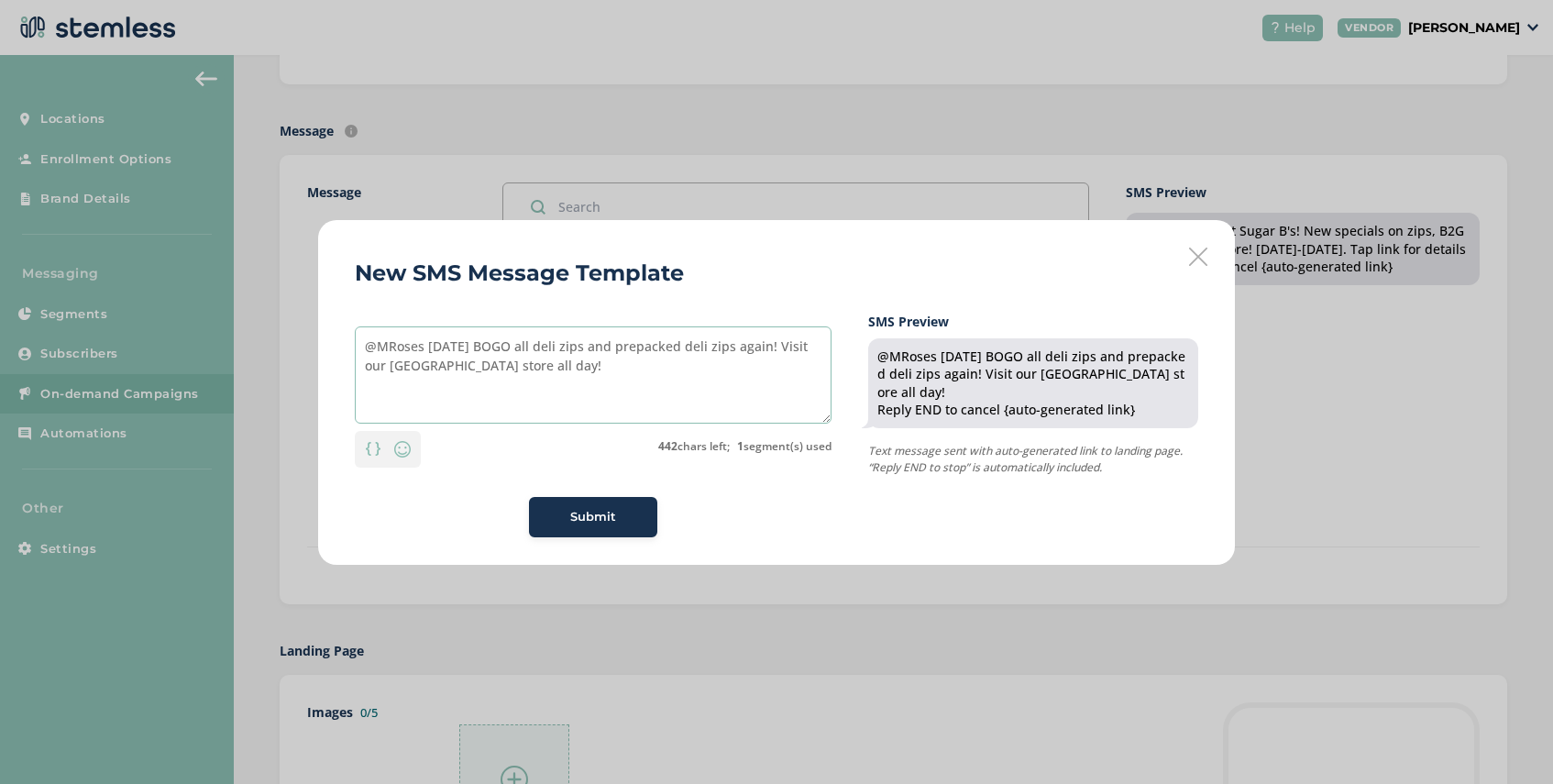
type textarea "@MRoses [DATE] BOGO all deli zips and prepacked deli zips again! Visit our [GEO…"
click at [593, 516] on span "Submit" at bounding box center [594, 517] width 46 height 18
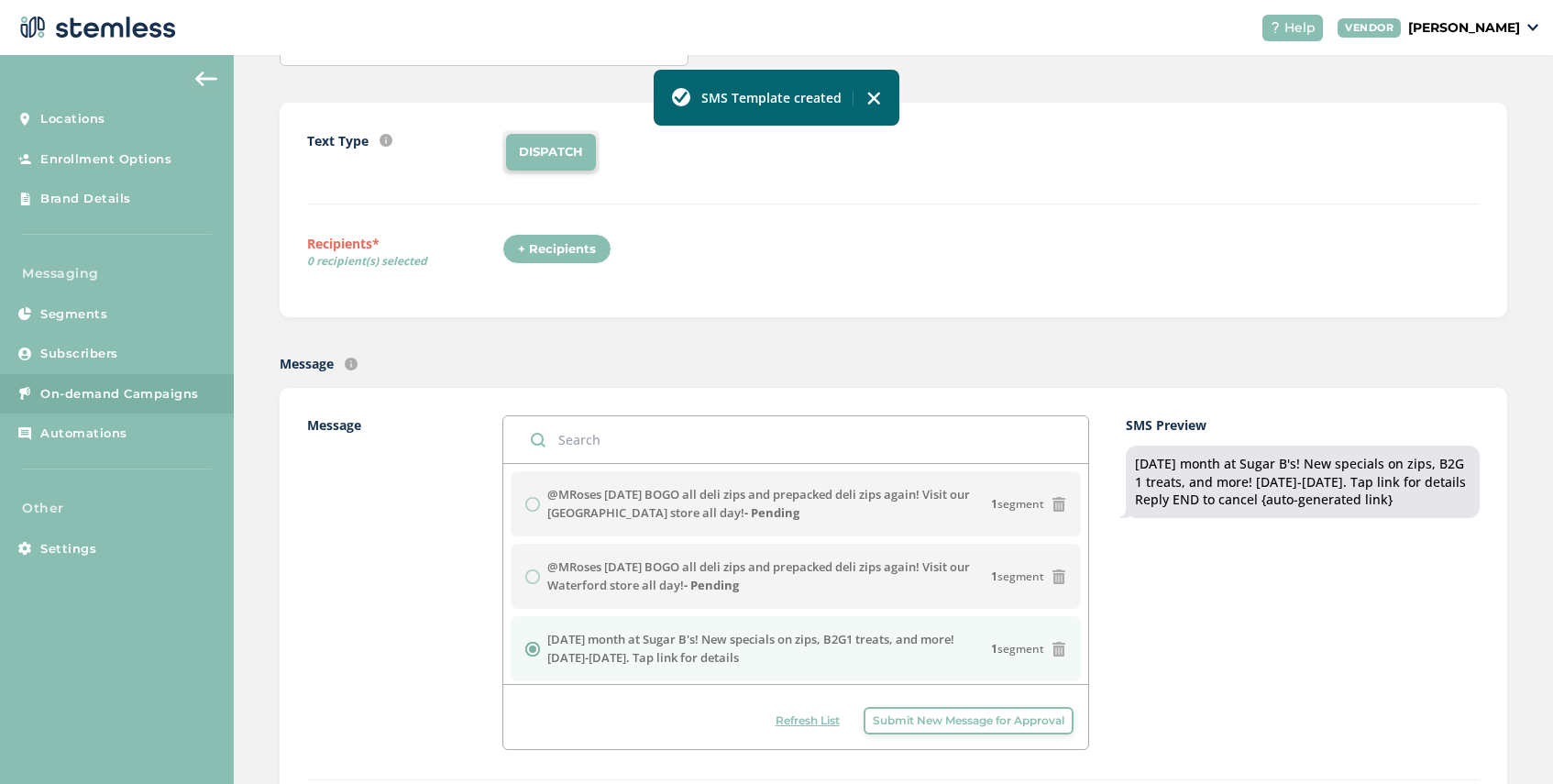
scroll to position [0, 0]
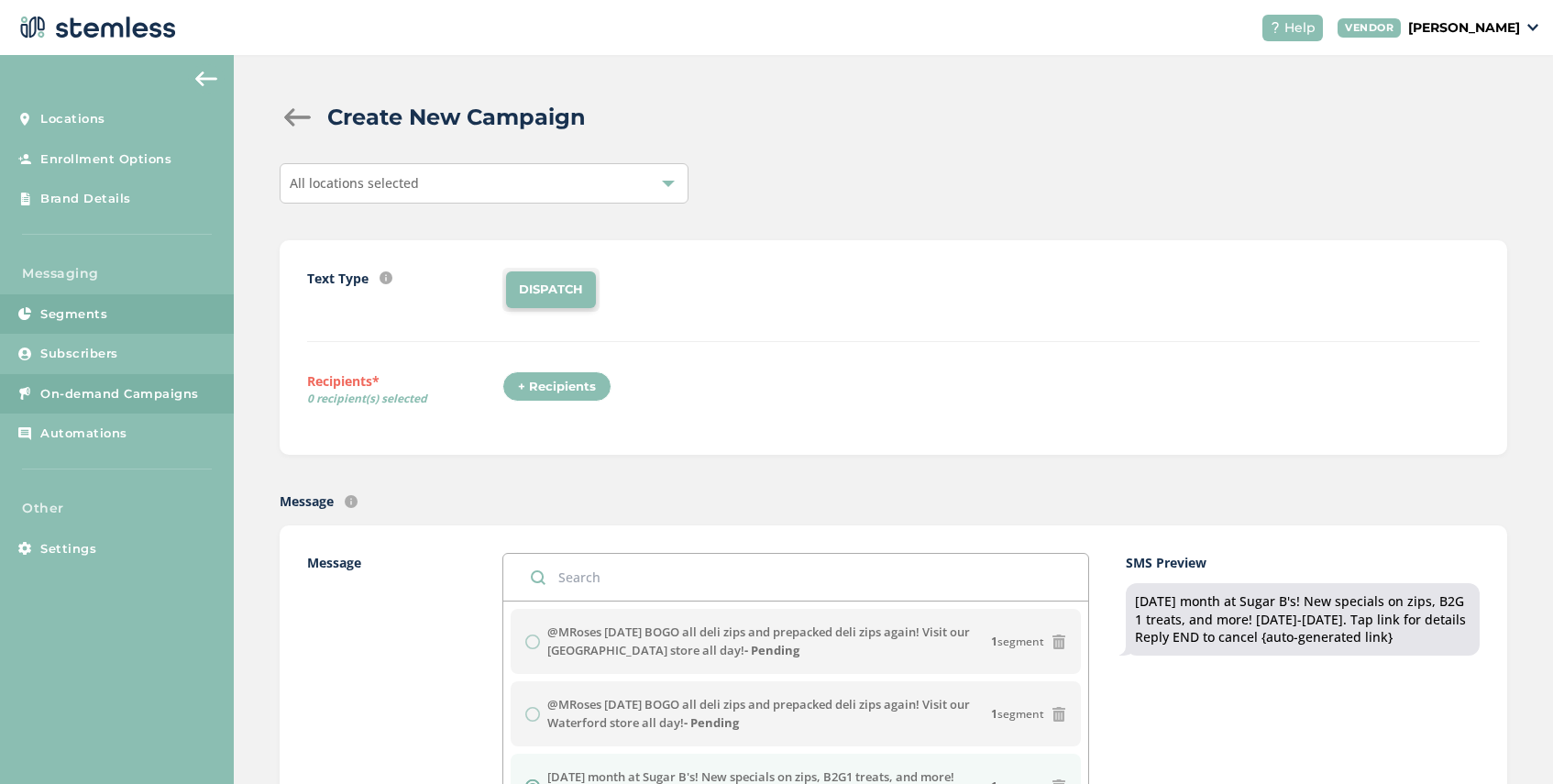
click at [117, 321] on link "Segments" at bounding box center [116, 315] width 234 height 40
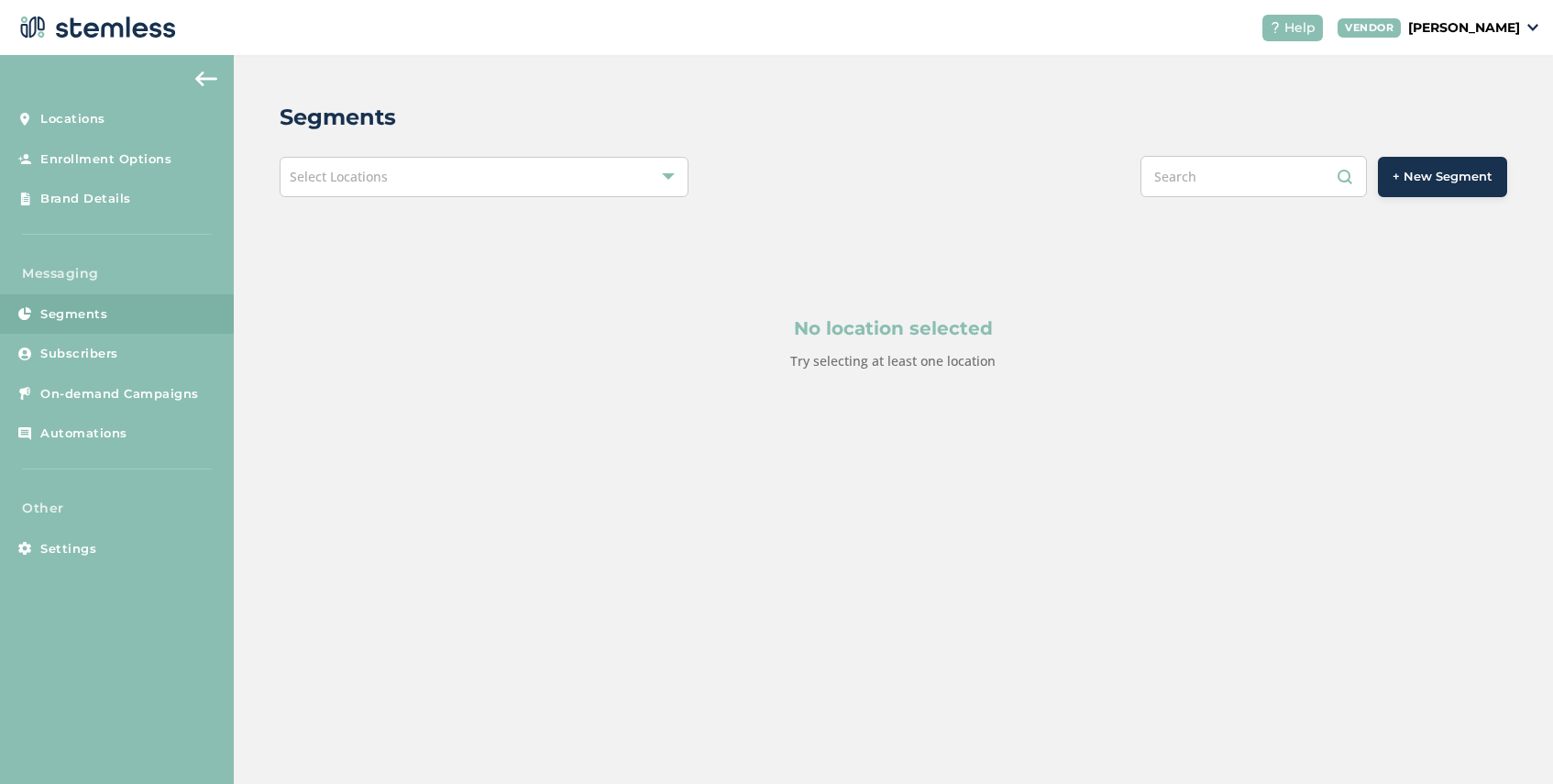
click at [371, 178] on span "Select Locations" at bounding box center [339, 176] width 98 height 17
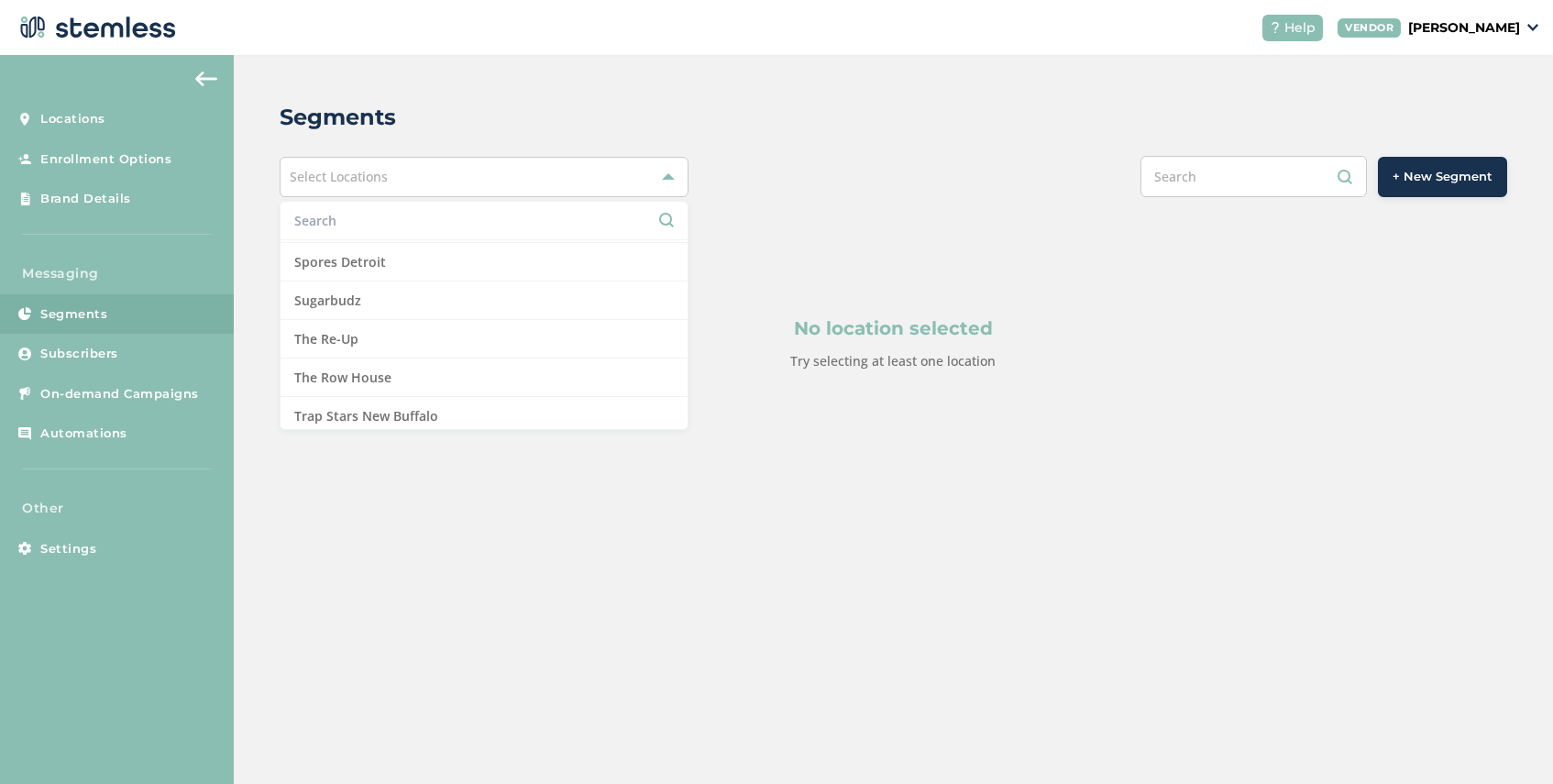
scroll to position [2005, 0]
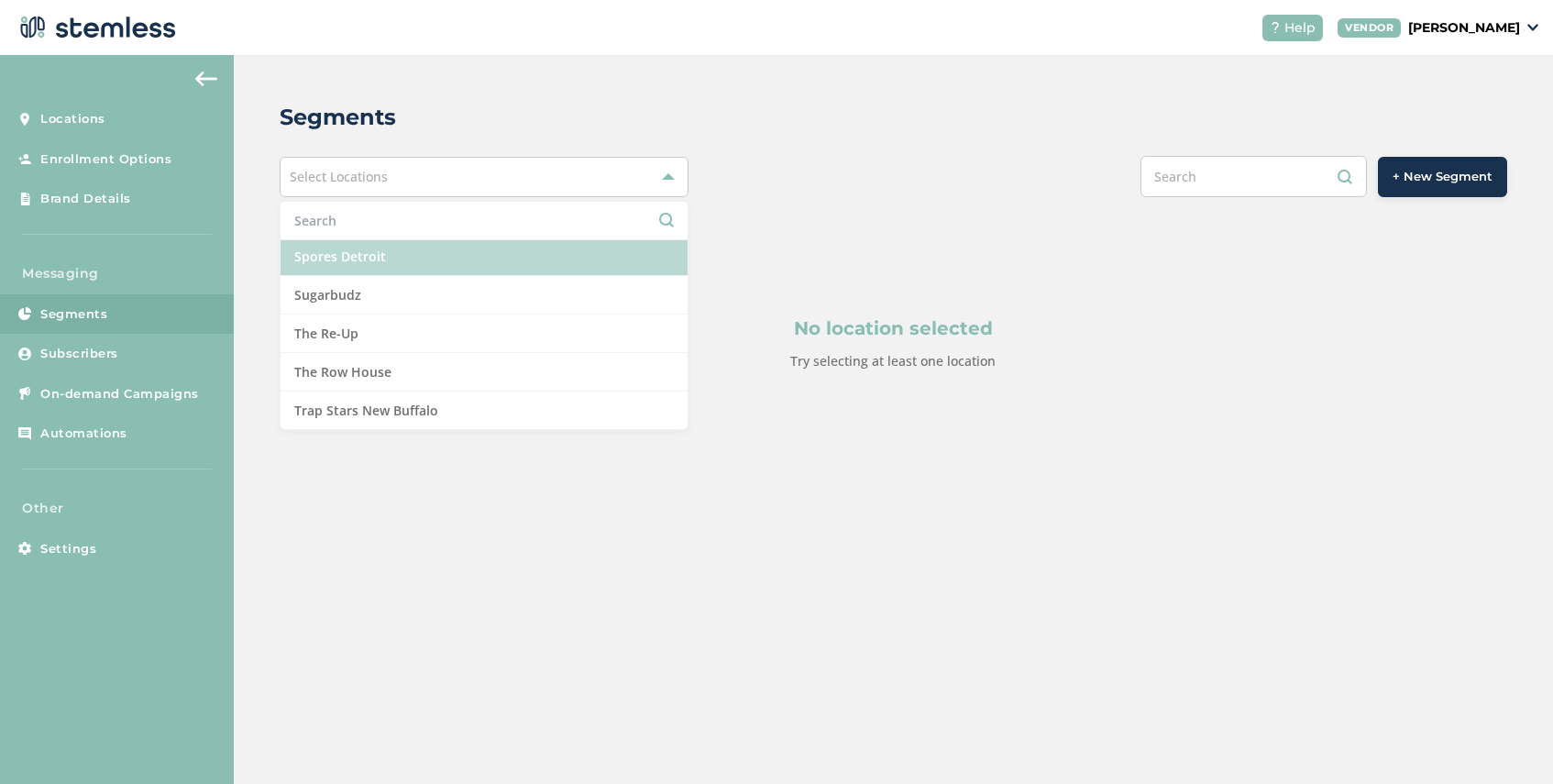
click at [376, 257] on li "Spores Detroit" at bounding box center [484, 257] width 407 height 38
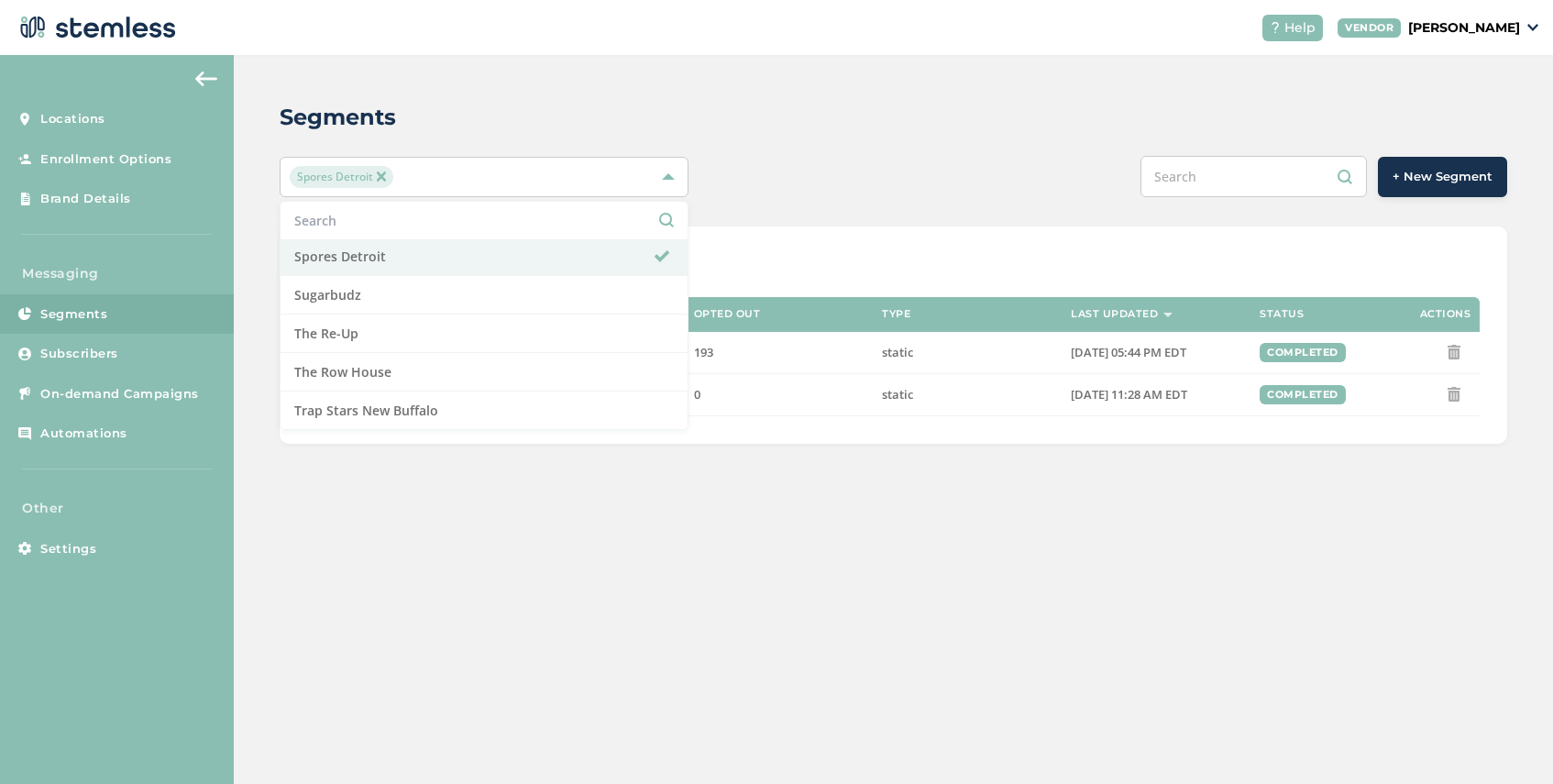
click at [885, 107] on div "Segments" at bounding box center [886, 117] width 1213 height 33
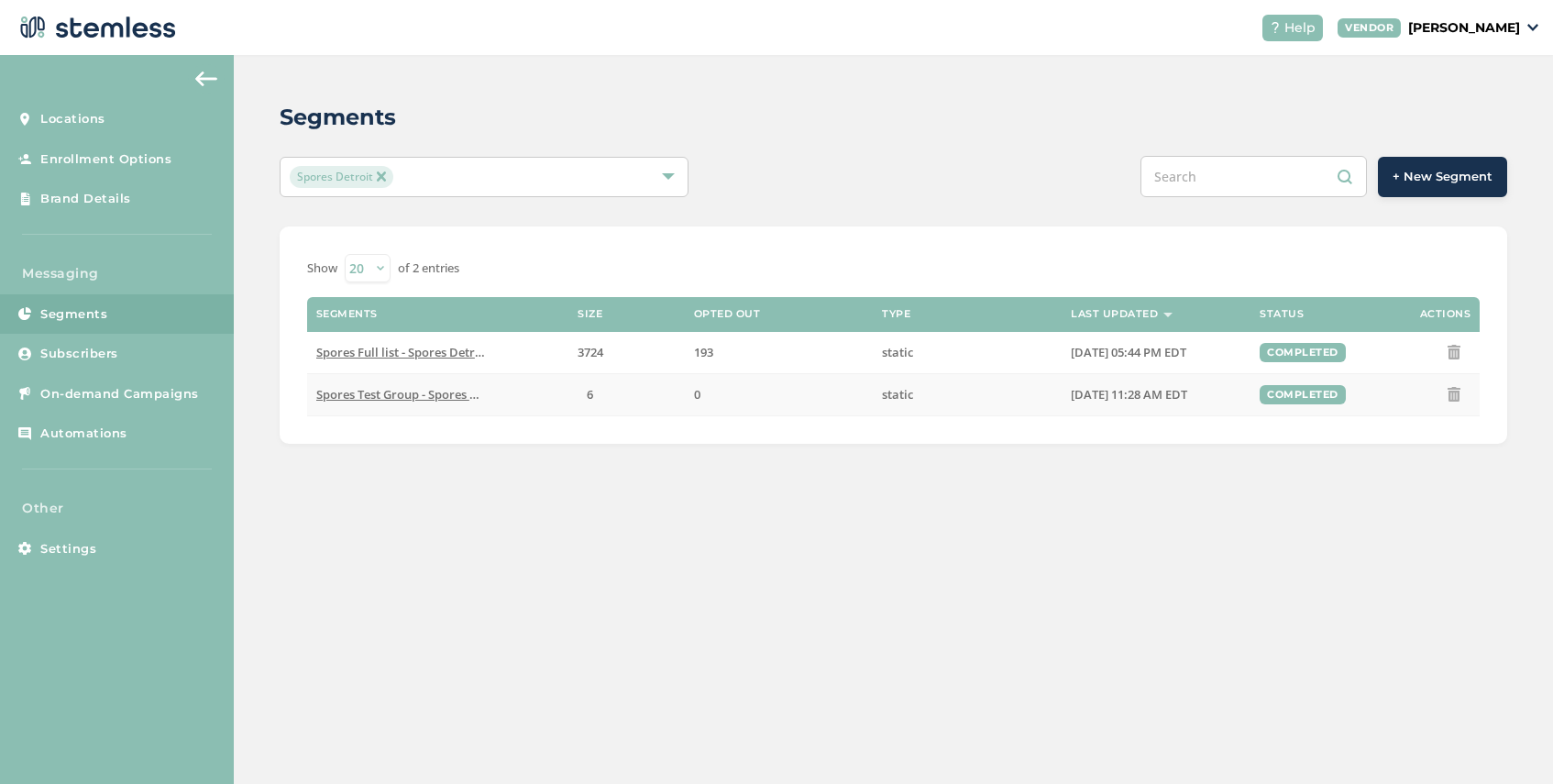
click at [411, 390] on span "Spores Test Group - Spores Detroit" at bounding box center [414, 393] width 194 height 16
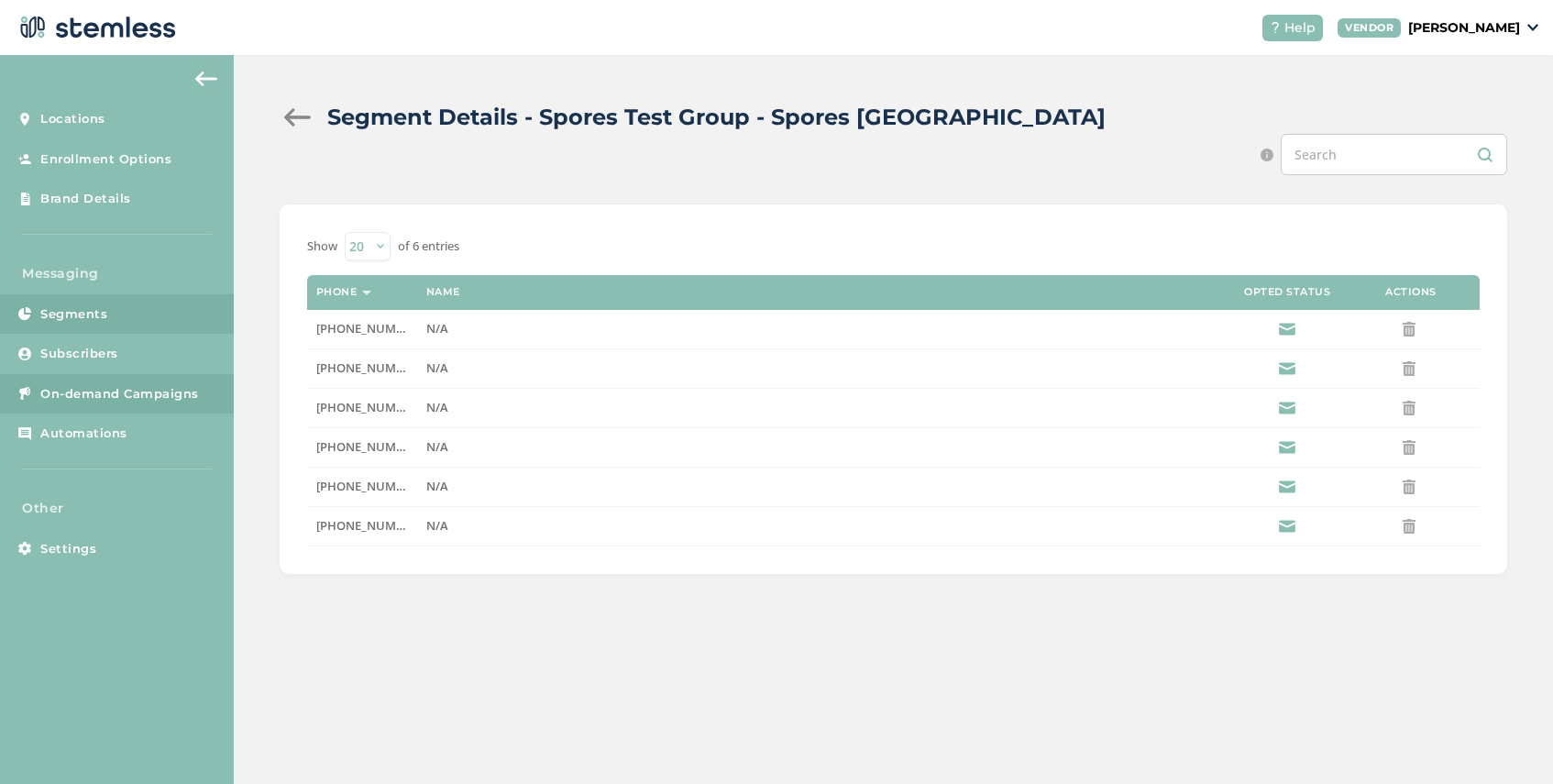
click at [99, 394] on span "On-demand Campaigns" at bounding box center [119, 393] width 159 height 18
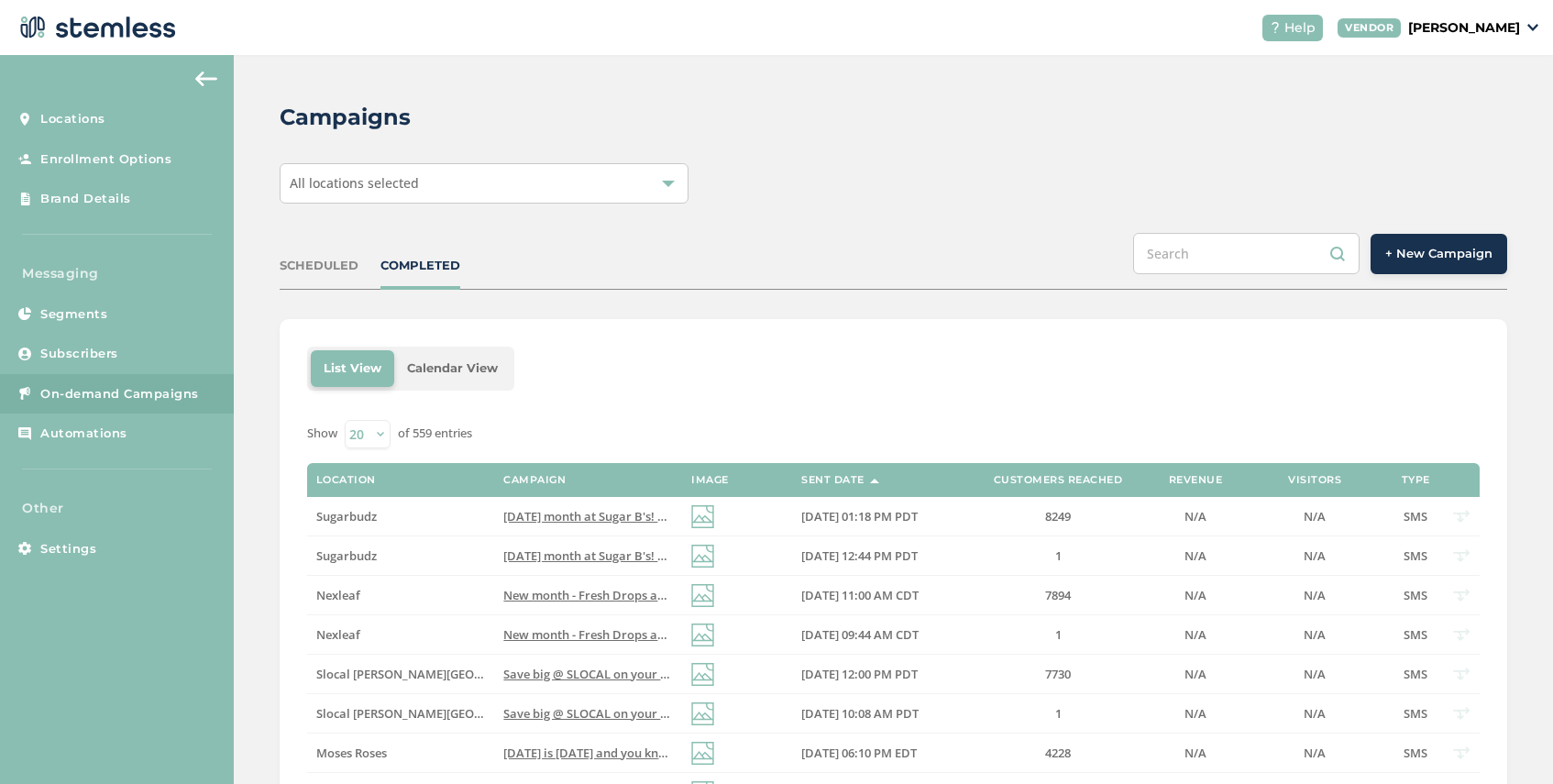
click at [375, 185] on span "All locations selected" at bounding box center [354, 183] width 129 height 17
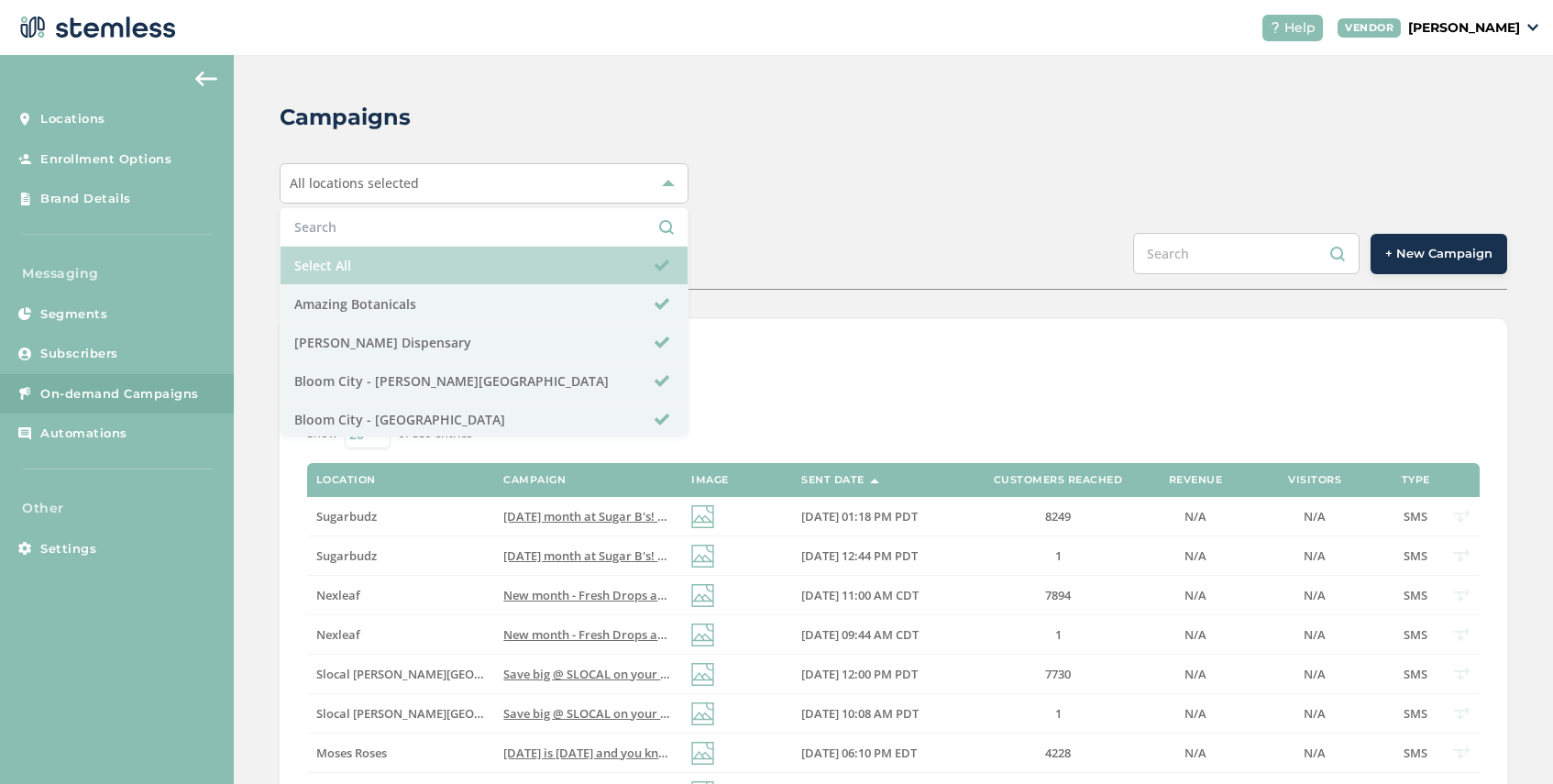
click at [395, 277] on li "Select All" at bounding box center [484, 266] width 407 height 38
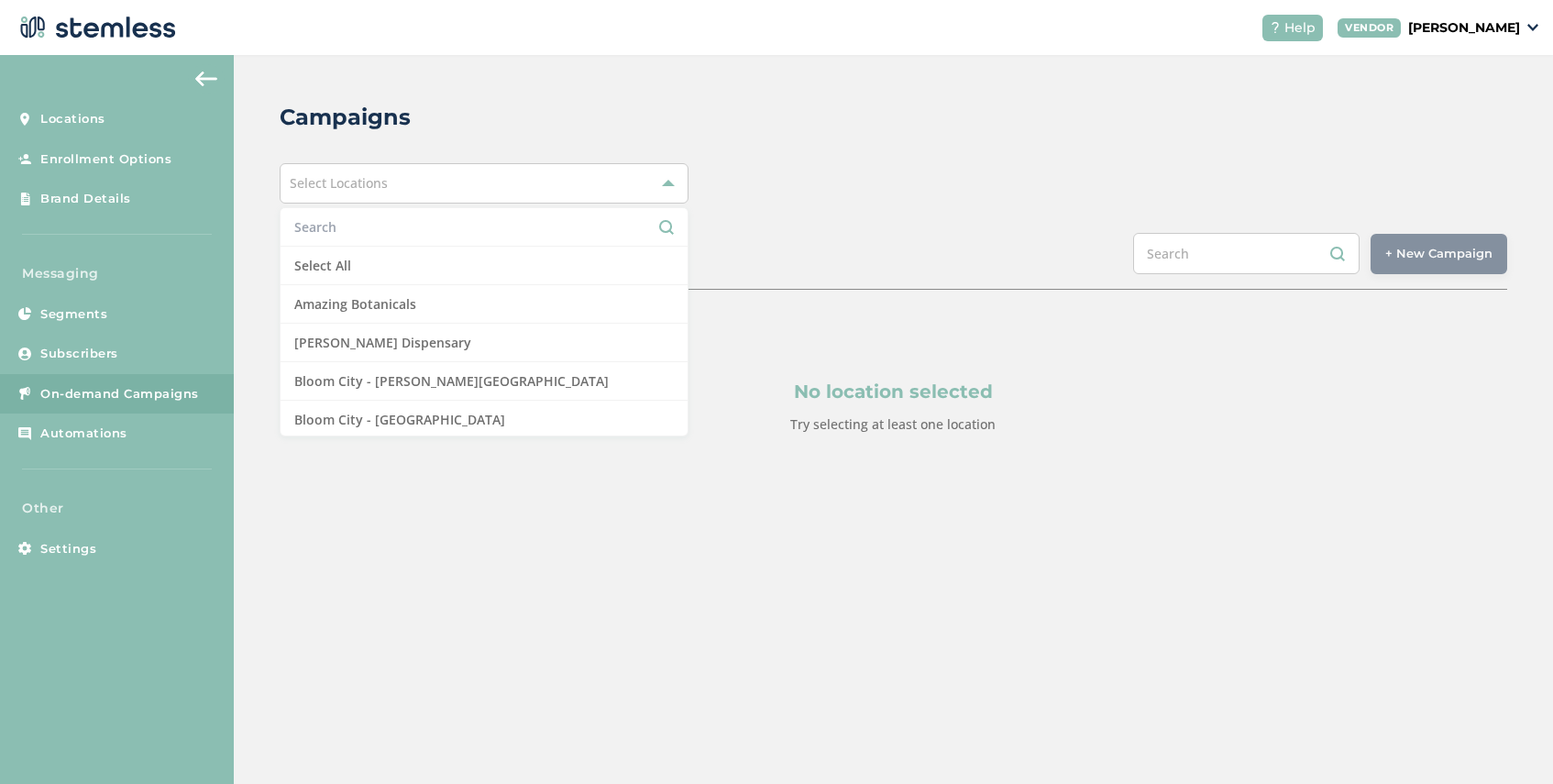
click at [386, 232] on input "text" at bounding box center [484, 227] width 380 height 19
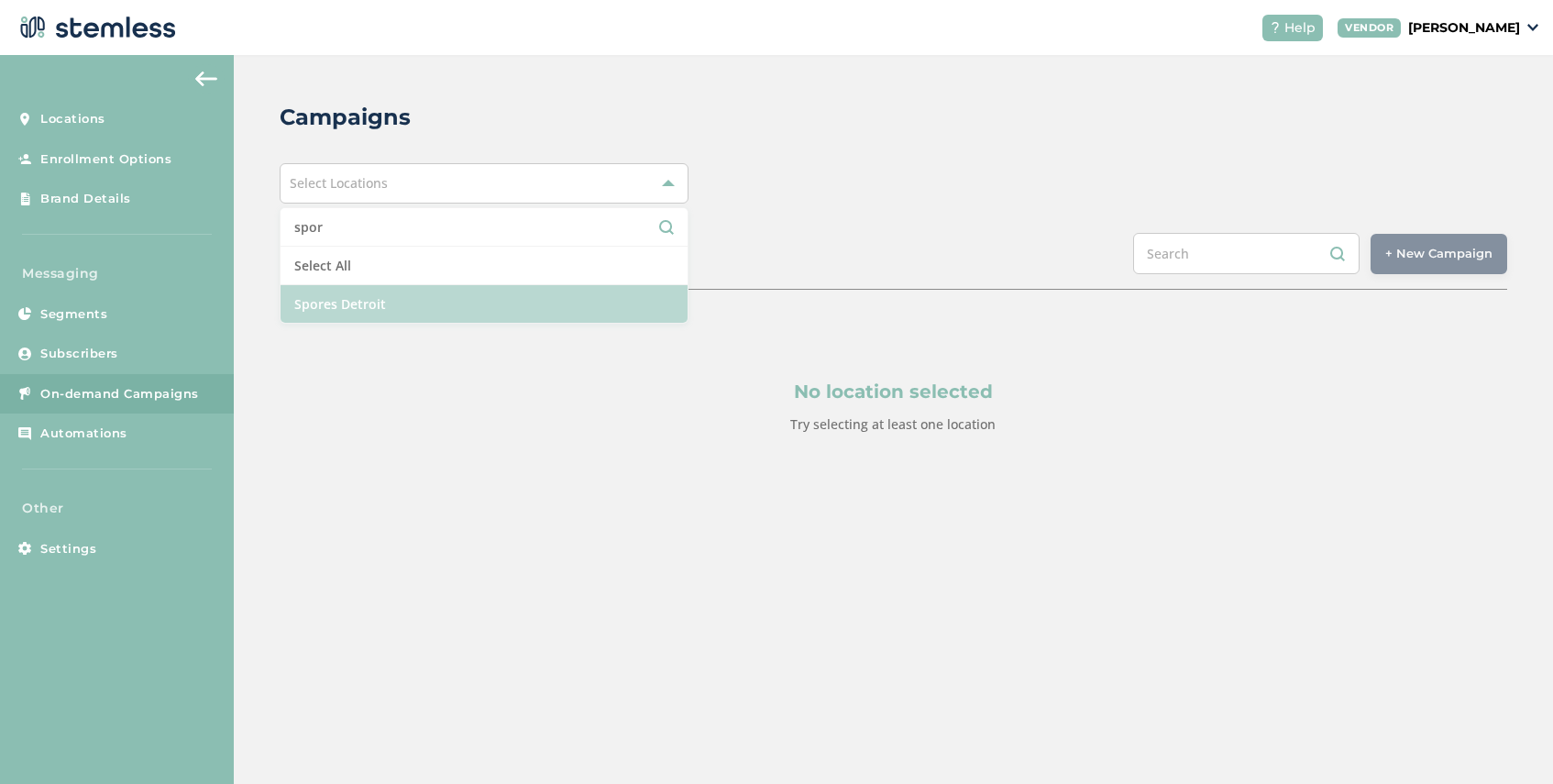
type input "spor"
click at [397, 307] on li "Spores Detroit" at bounding box center [484, 303] width 407 height 38
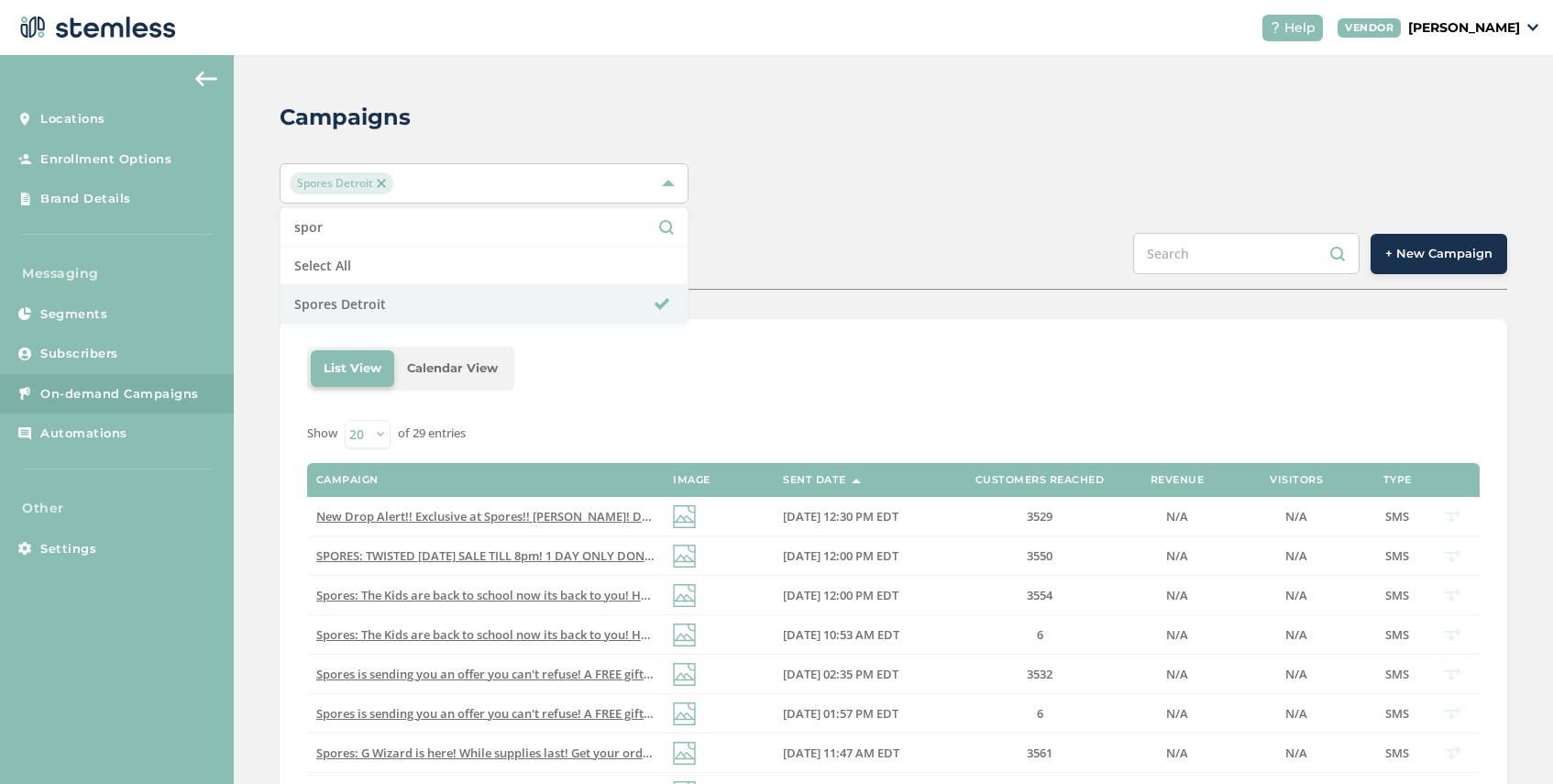
click at [380, 183] on img at bounding box center [382, 184] width 10 height 10
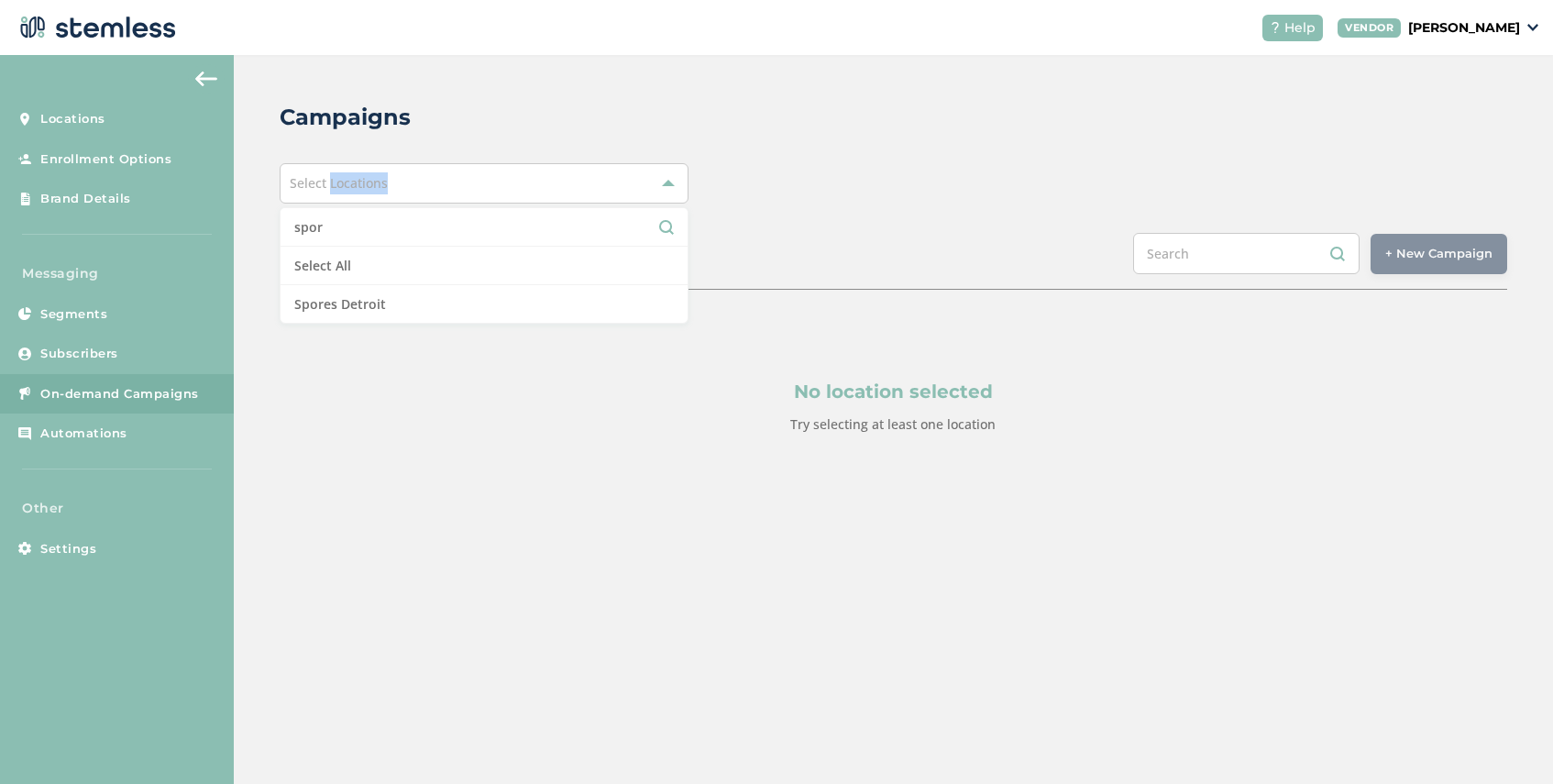
click at [380, 183] on span "Select Locations" at bounding box center [339, 183] width 98 height 17
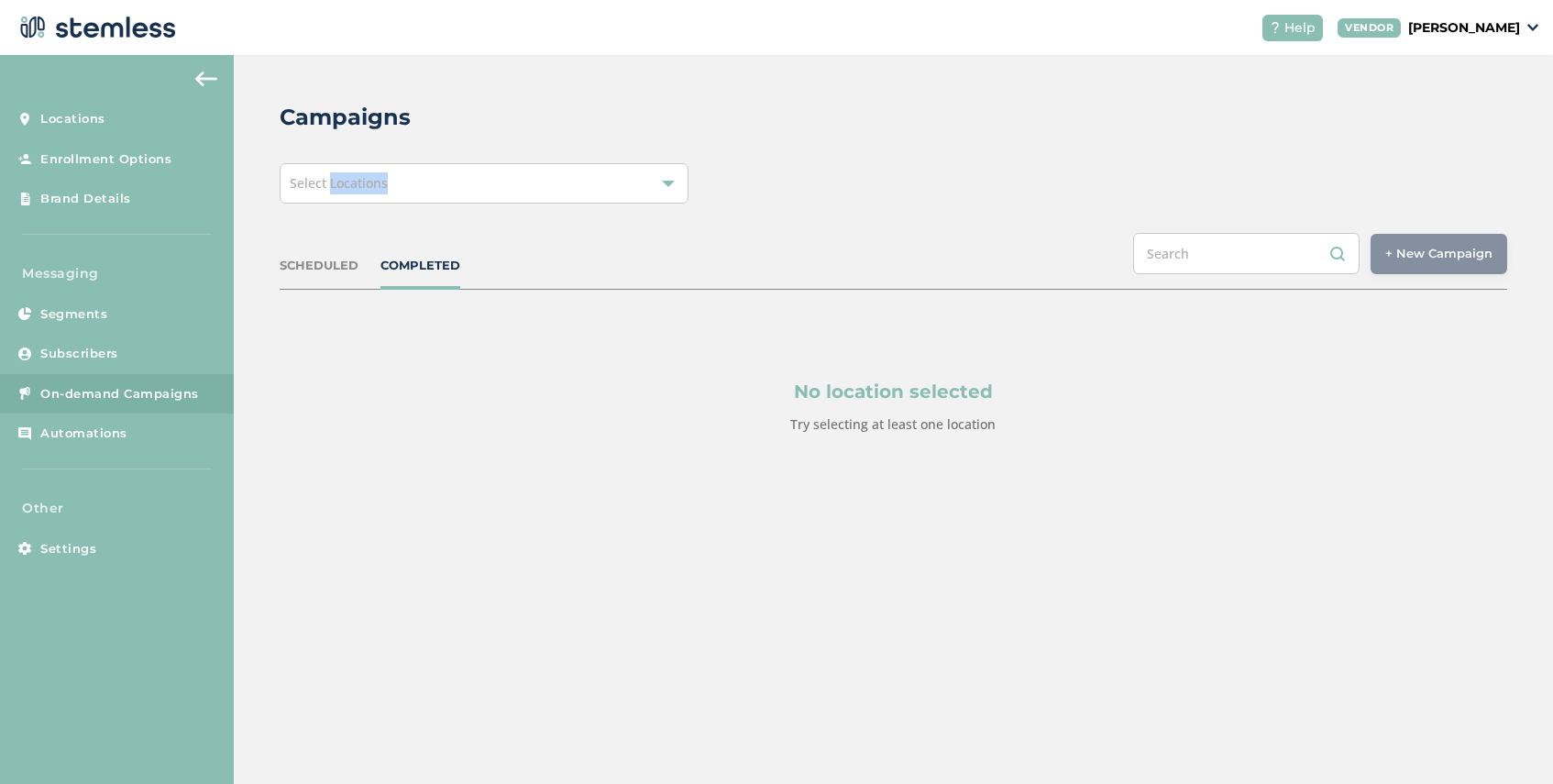
click at [380, 183] on span "Select Locations" at bounding box center [339, 183] width 98 height 17
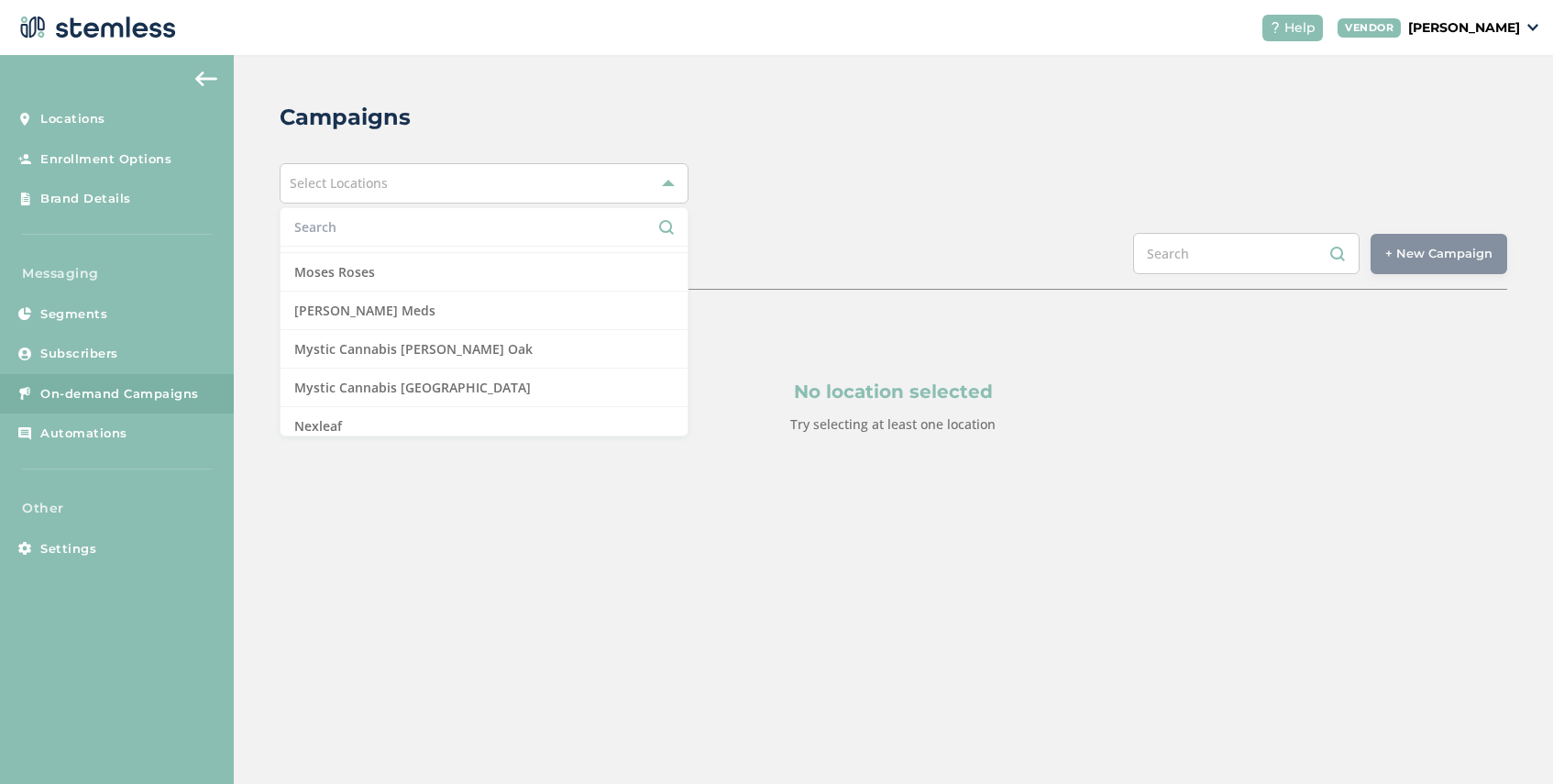
scroll to position [1211, 0]
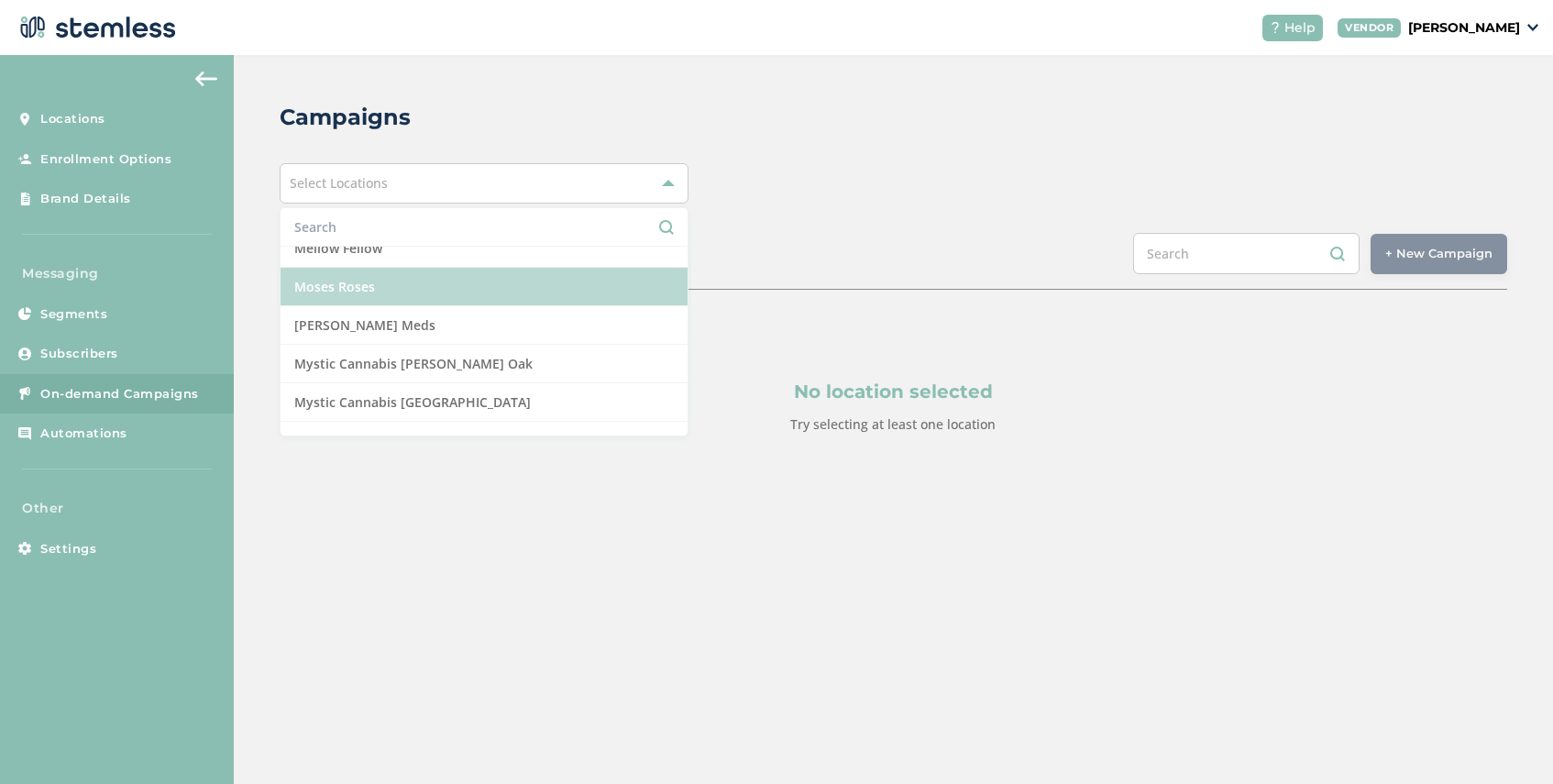
click at [394, 300] on li "Moses Roses" at bounding box center [484, 287] width 407 height 38
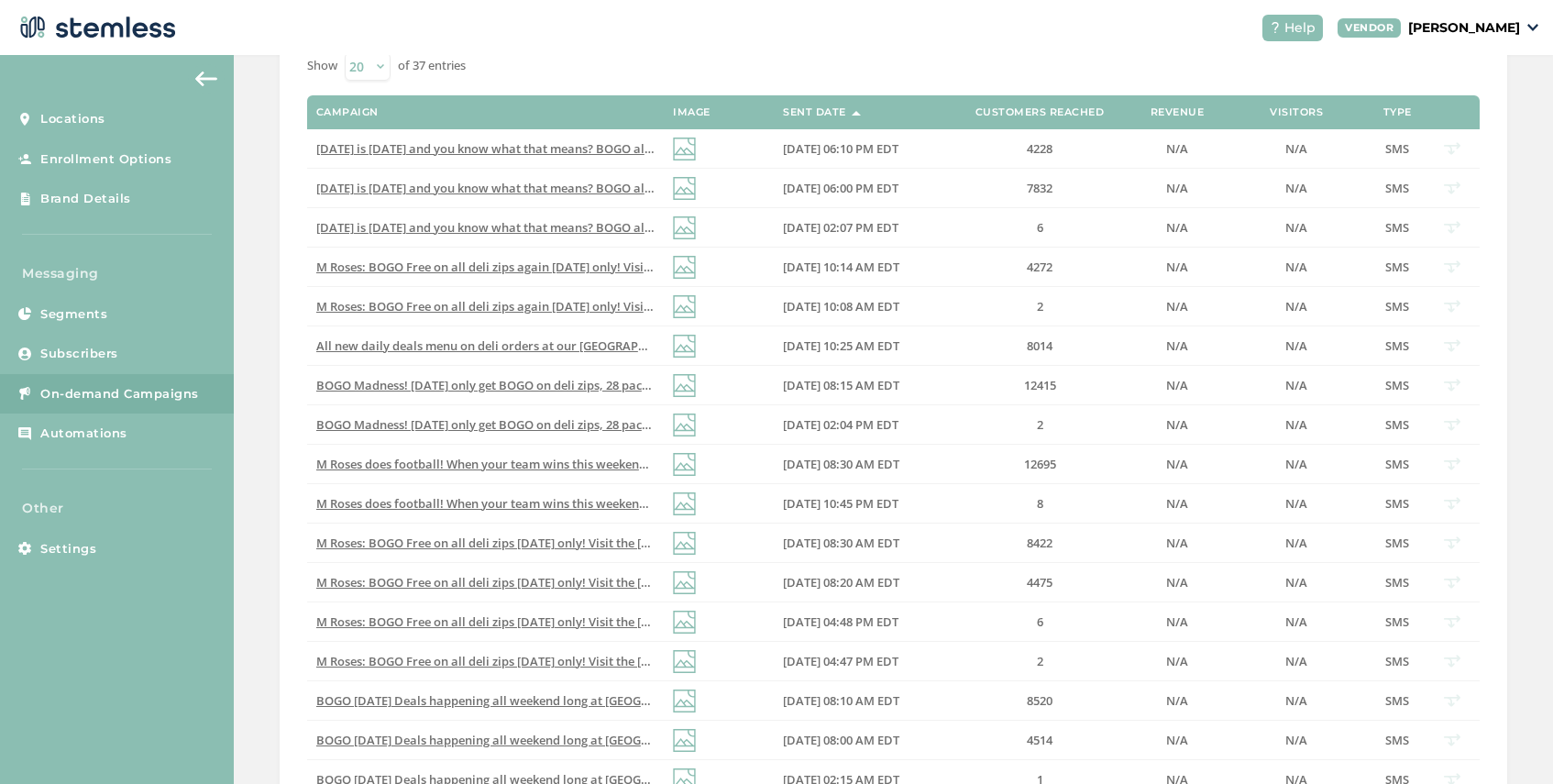
scroll to position [381, 0]
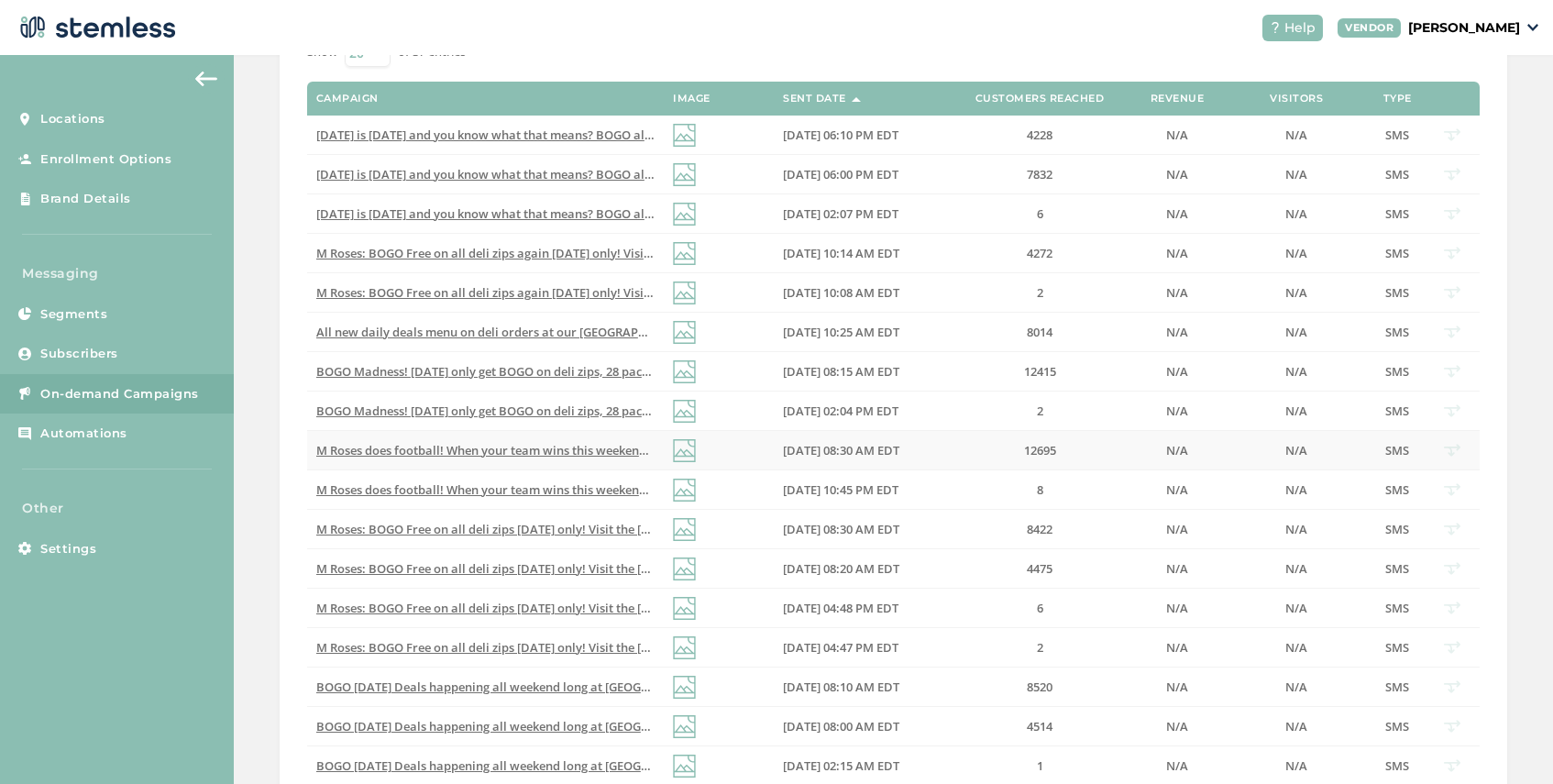
click at [564, 443] on span "M Roses does football! When your team wins this weekend get a free roll w/ purc…" at bounding box center [671, 449] width 709 height 16
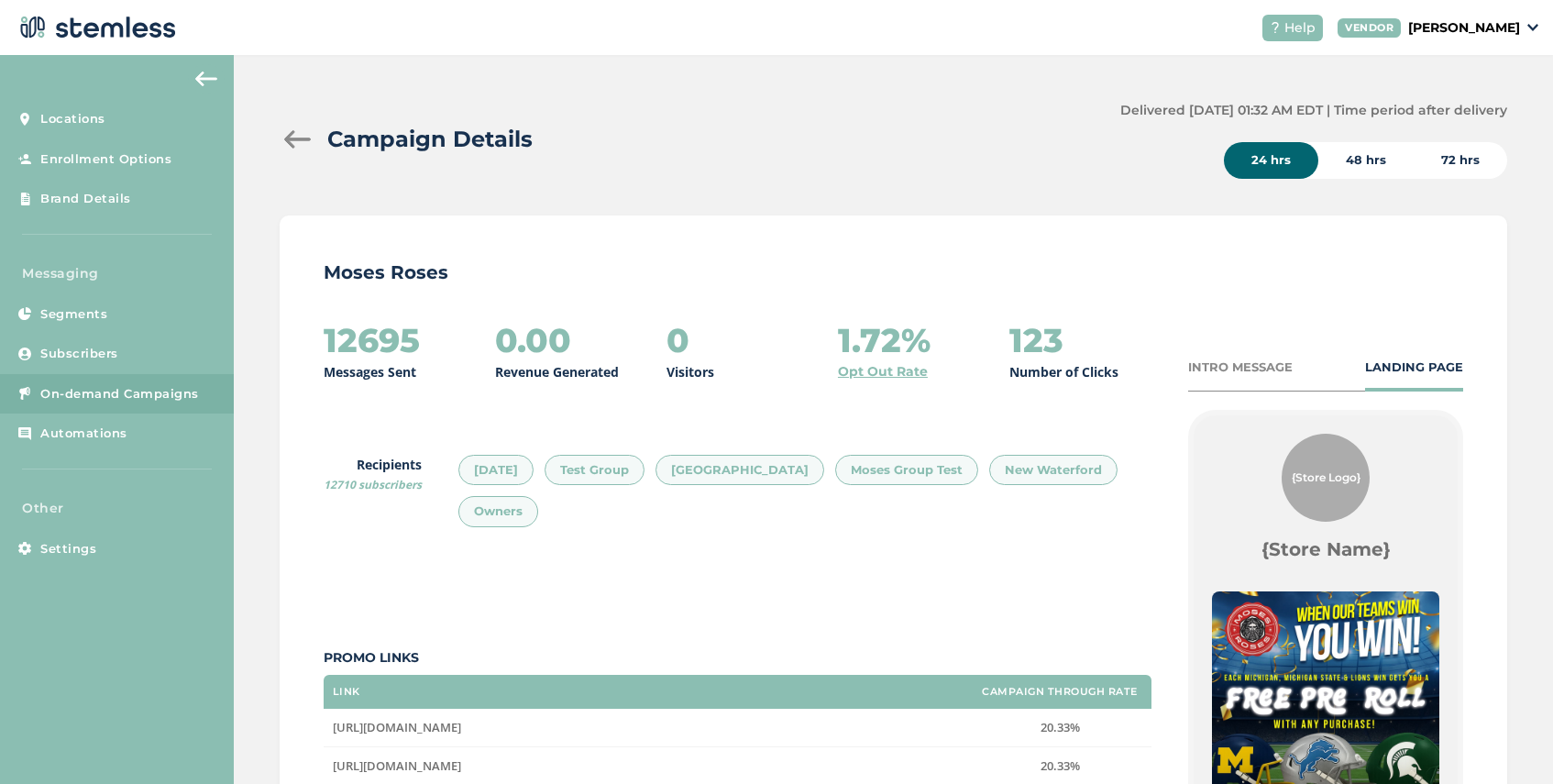
click at [293, 140] on div at bounding box center [298, 139] width 37 height 18
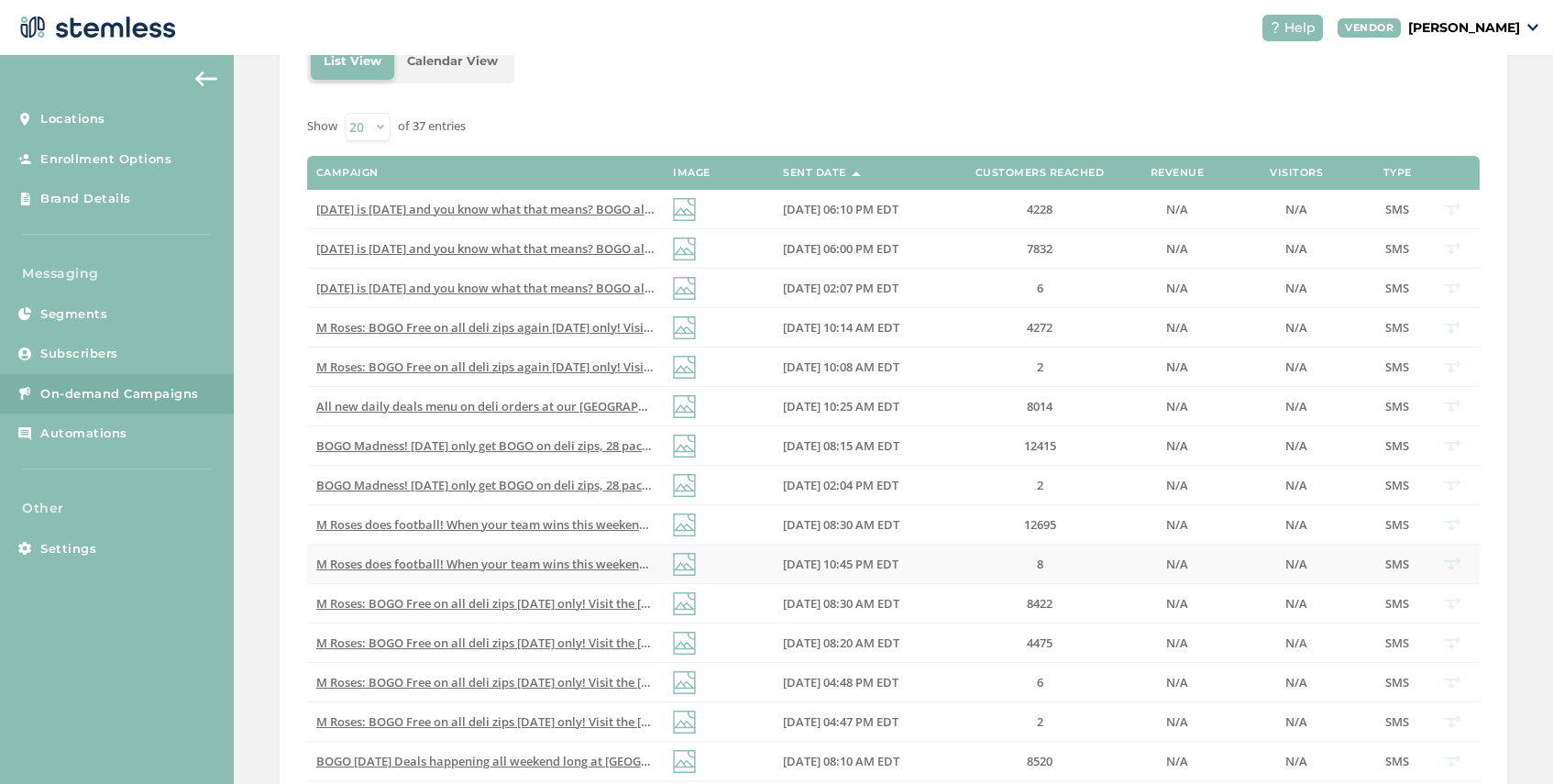
scroll to position [290, 0]
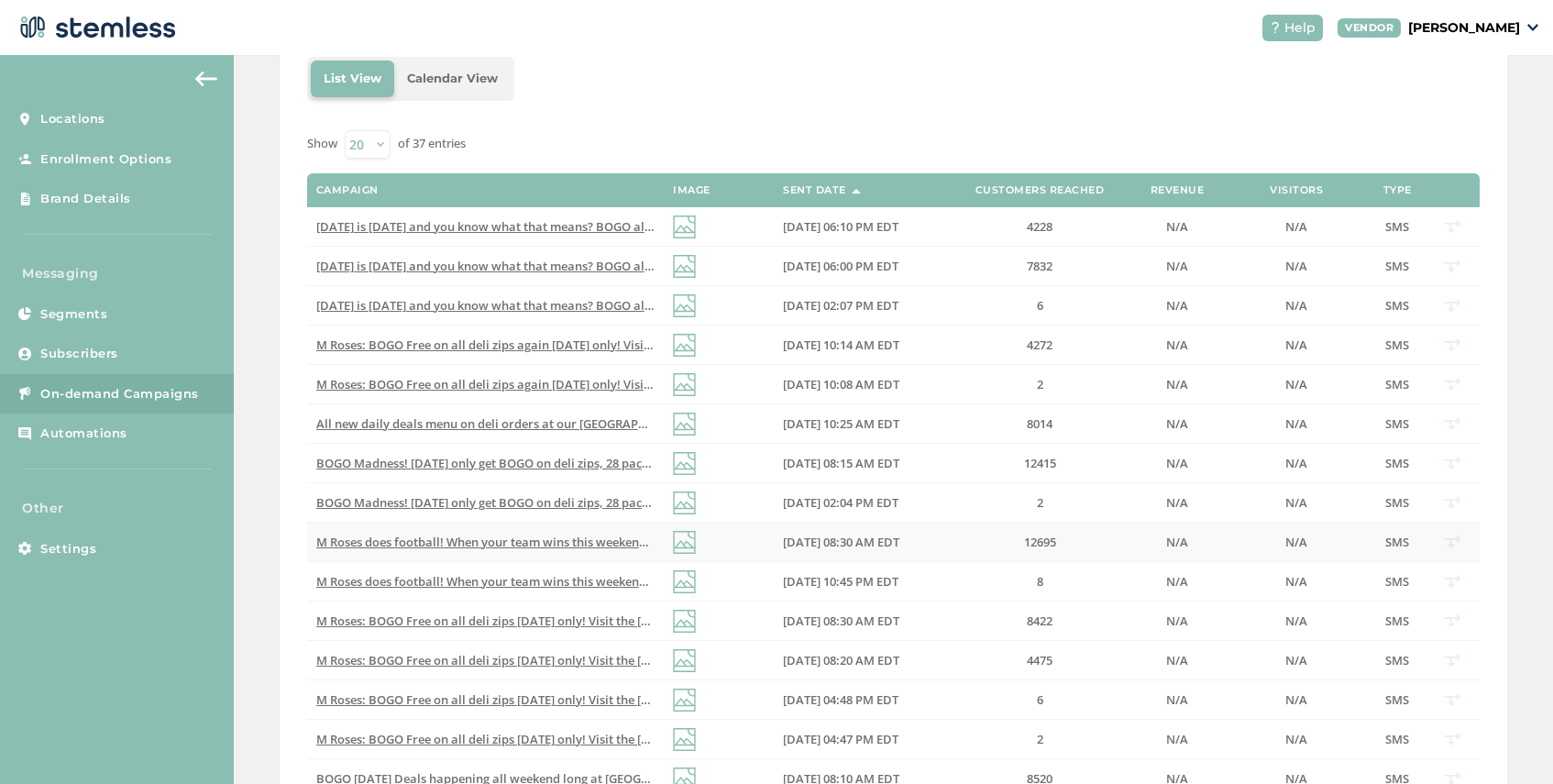
click at [582, 543] on span "M Roses does football! When your team wins this weekend get a free roll w/ purc…" at bounding box center [671, 542] width 709 height 16
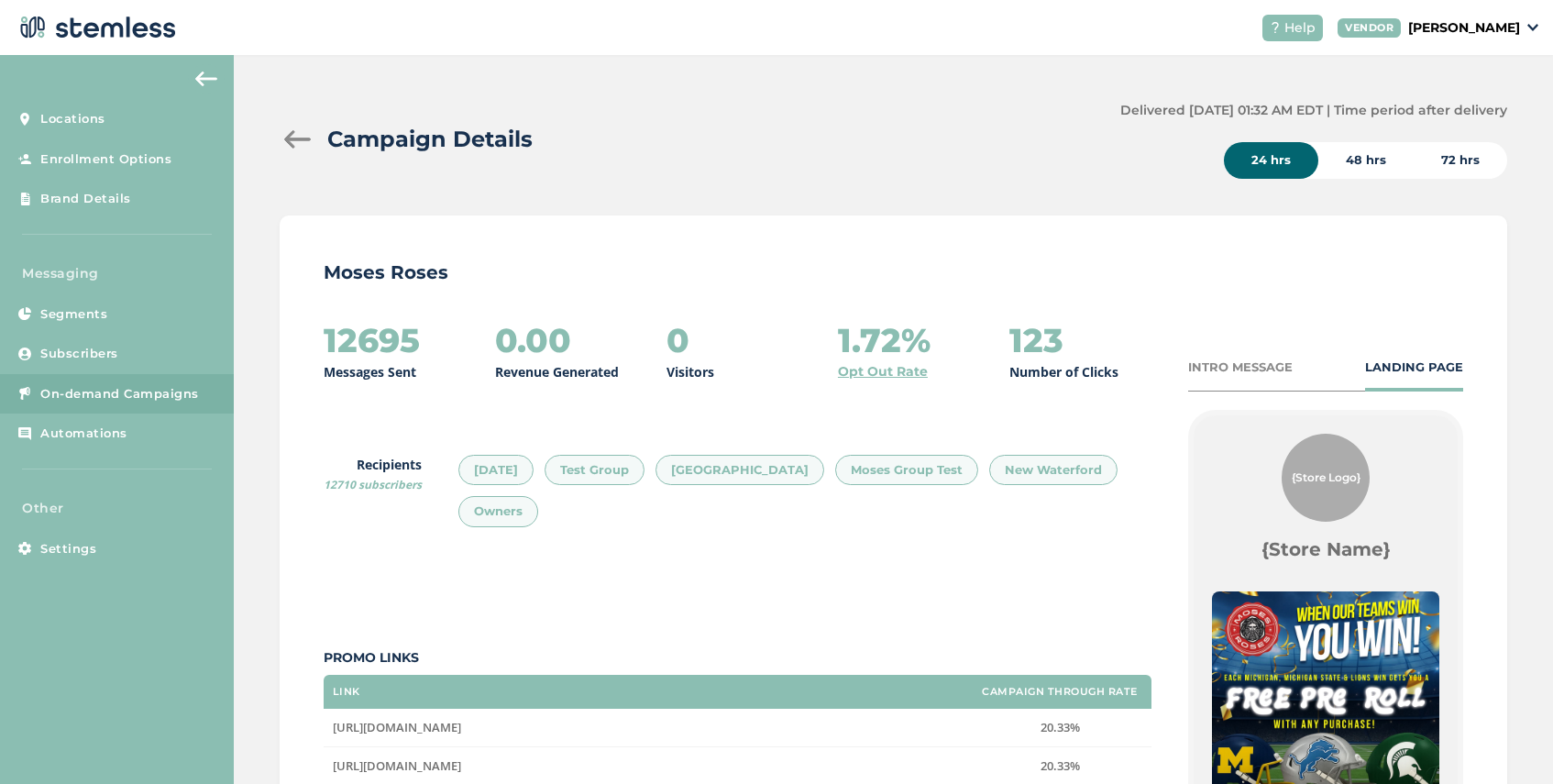
click at [289, 143] on div at bounding box center [298, 139] width 37 height 18
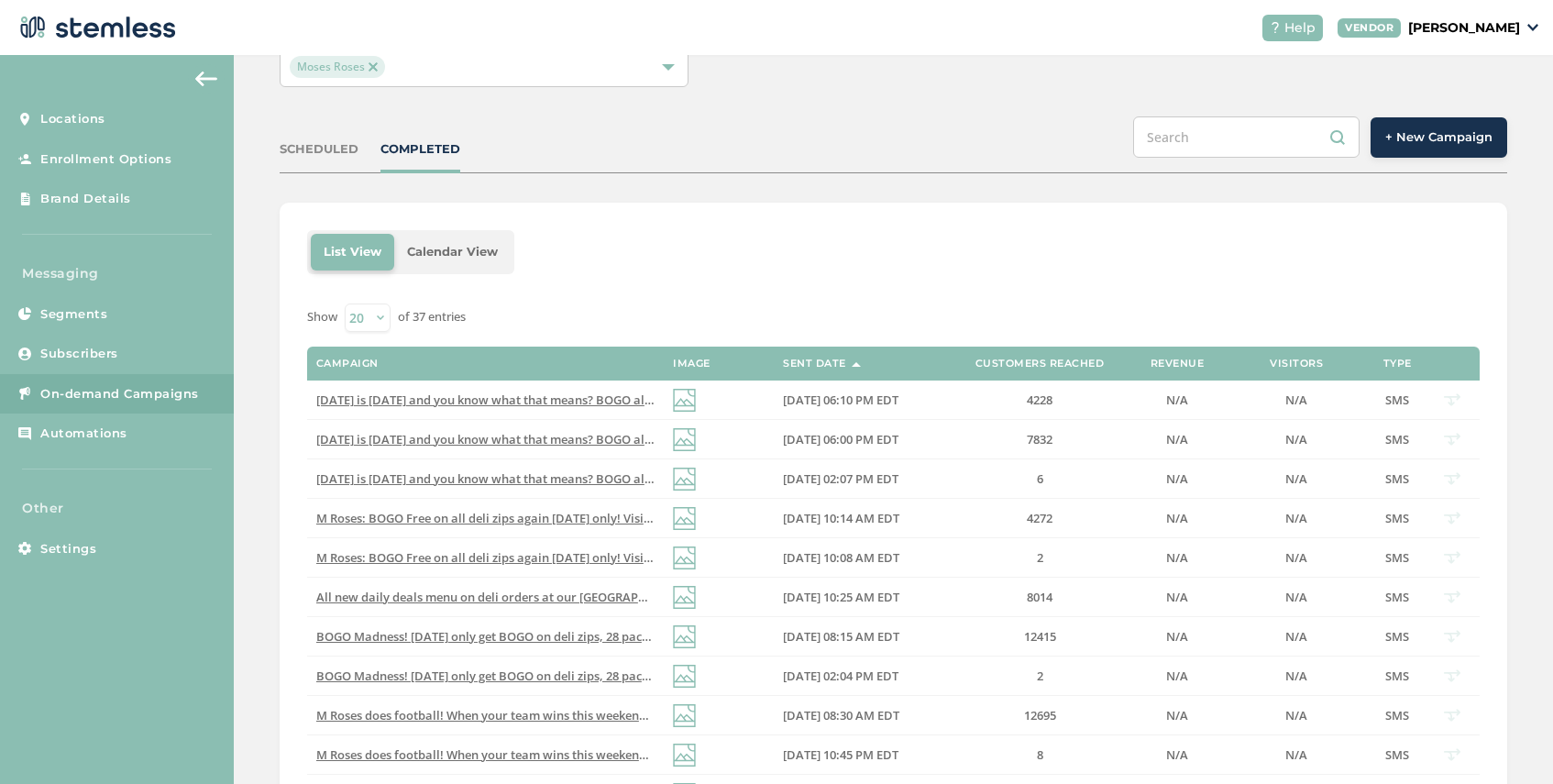
scroll to position [127, 0]
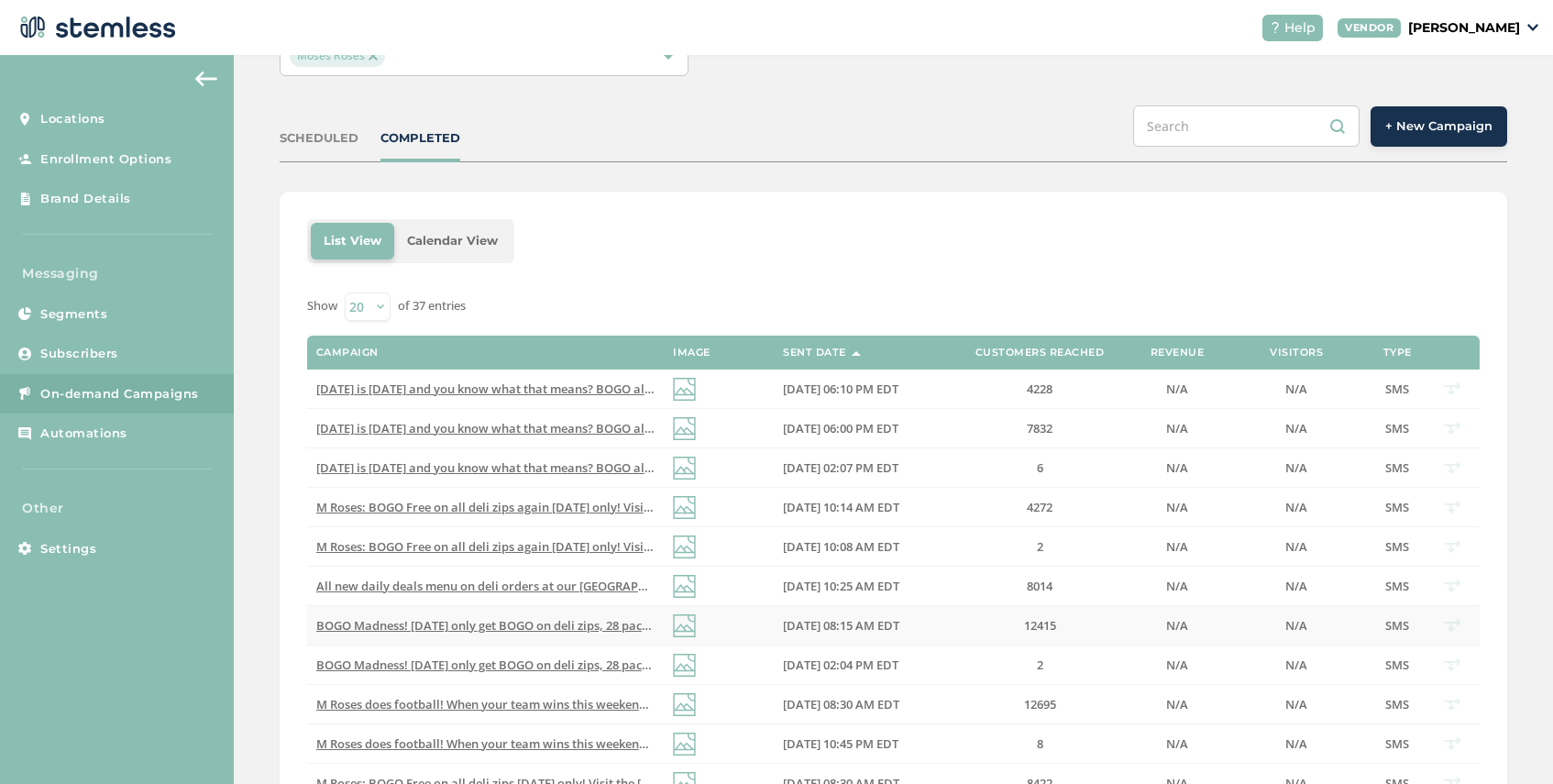
click at [575, 628] on span "BOGO Madness! [DATE] only get BOGO on deli zips, 28 packs, and all grab and go …" at bounding box center [683, 624] width 734 height 16
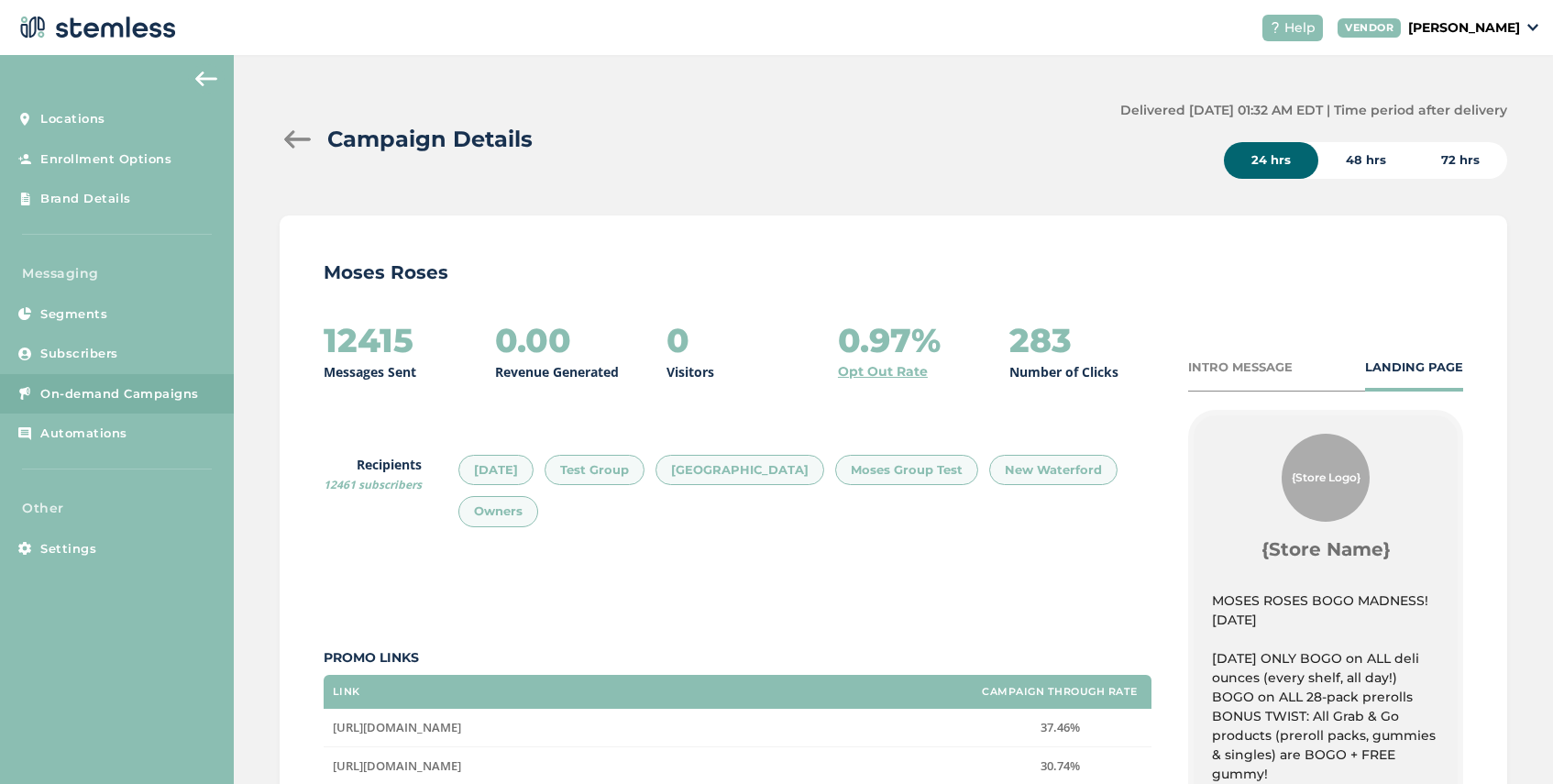
click at [293, 132] on div at bounding box center [298, 139] width 37 height 18
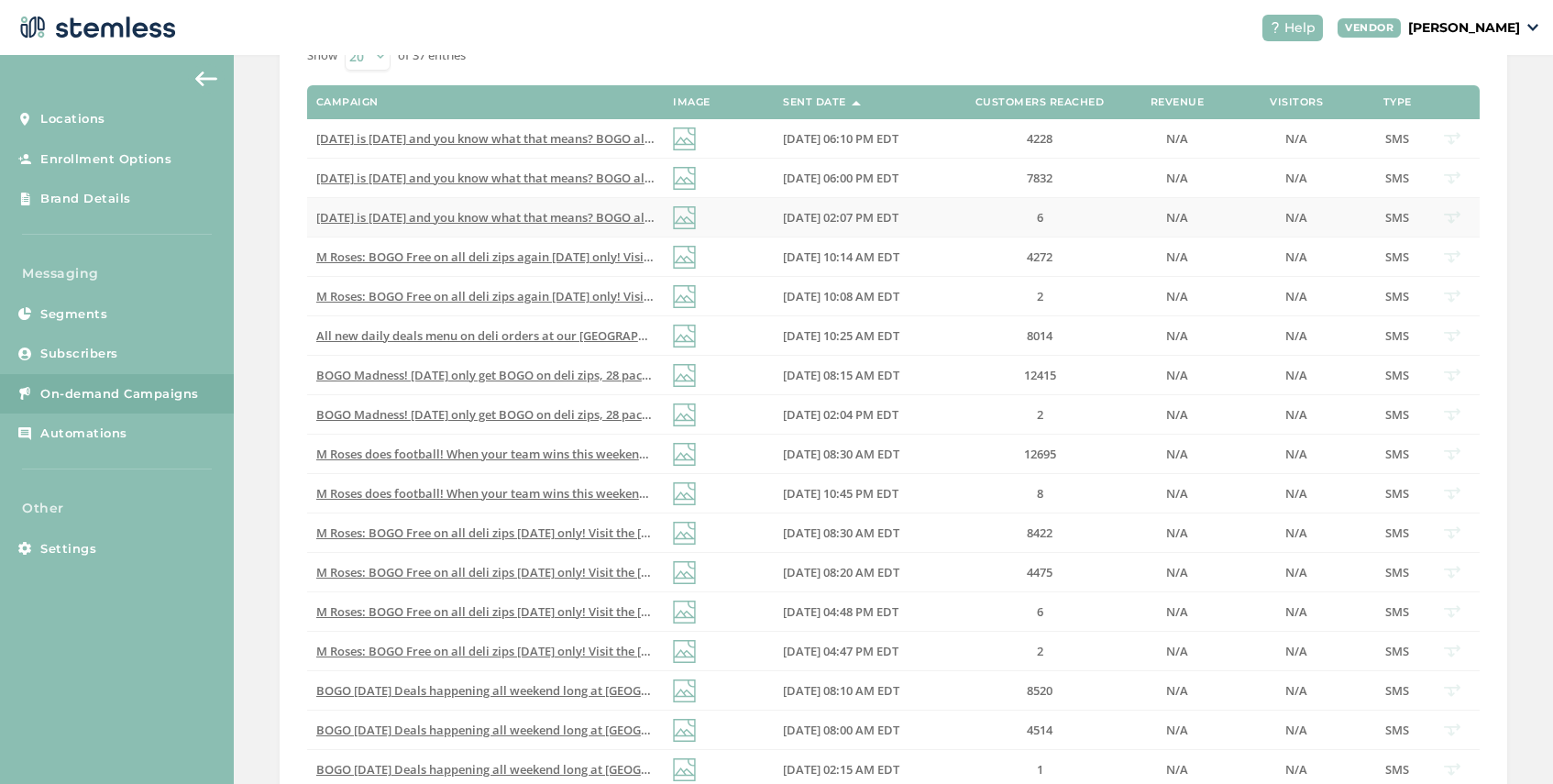
scroll to position [376, 0]
